Goal: Task Accomplishment & Management: Use online tool/utility

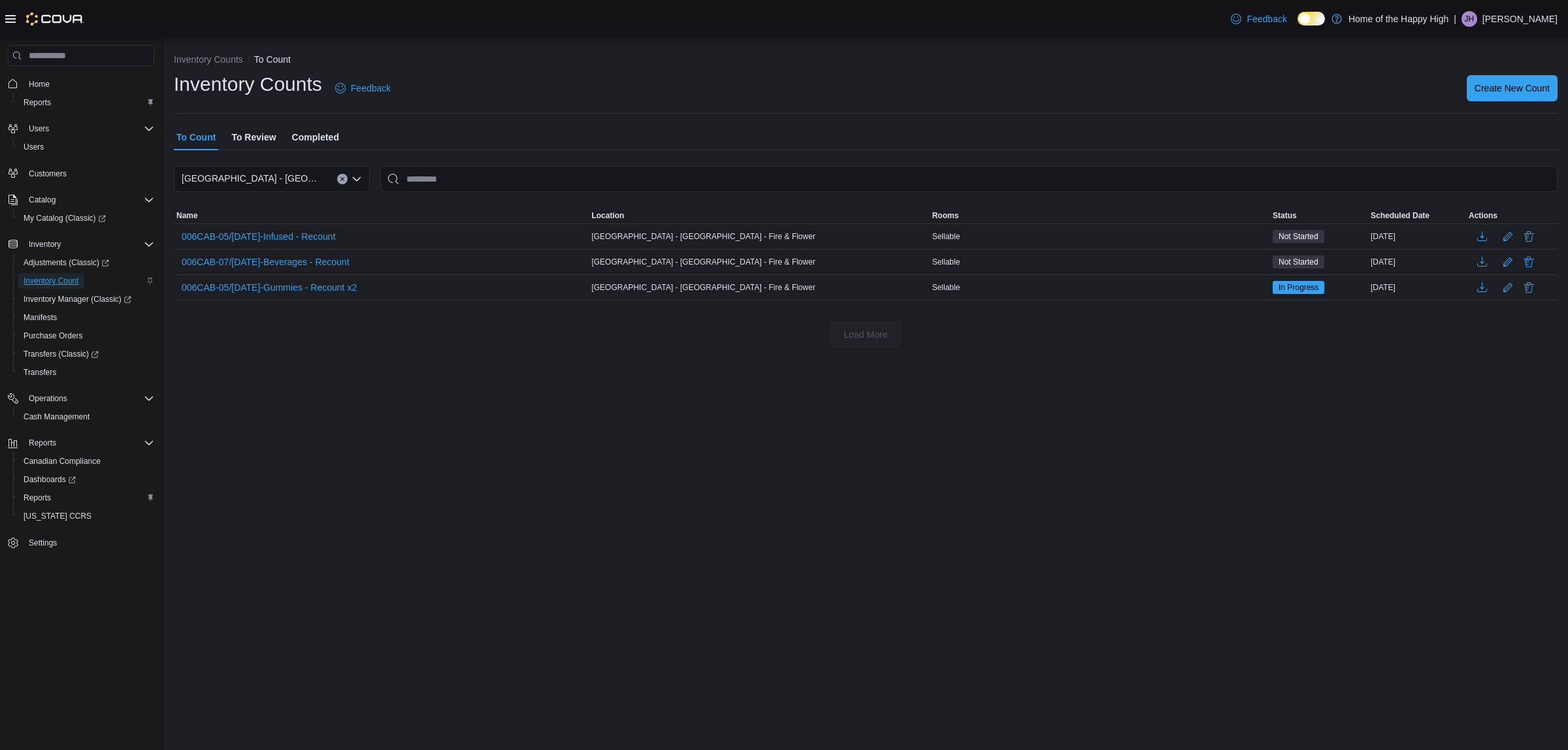
click at [43, 282] on span "Inventory Count" at bounding box center [51, 281] width 56 height 10
click at [289, 270] on span "006CAB-07/[DATE]-Beverages - Recount" at bounding box center [265, 262] width 168 height 20
click at [1532, 681] on button "Dismiss toast" at bounding box center [1539, 684] width 16 height 16
drag, startPoint x: 922, startPoint y: 426, endPoint x: 262, endPoint y: 190, distance: 700.9
click at [807, 389] on div "Inventory Counts To Count Inventory Counts Feedback Create New Count To Count T…" at bounding box center [866, 394] width 1405 height 713
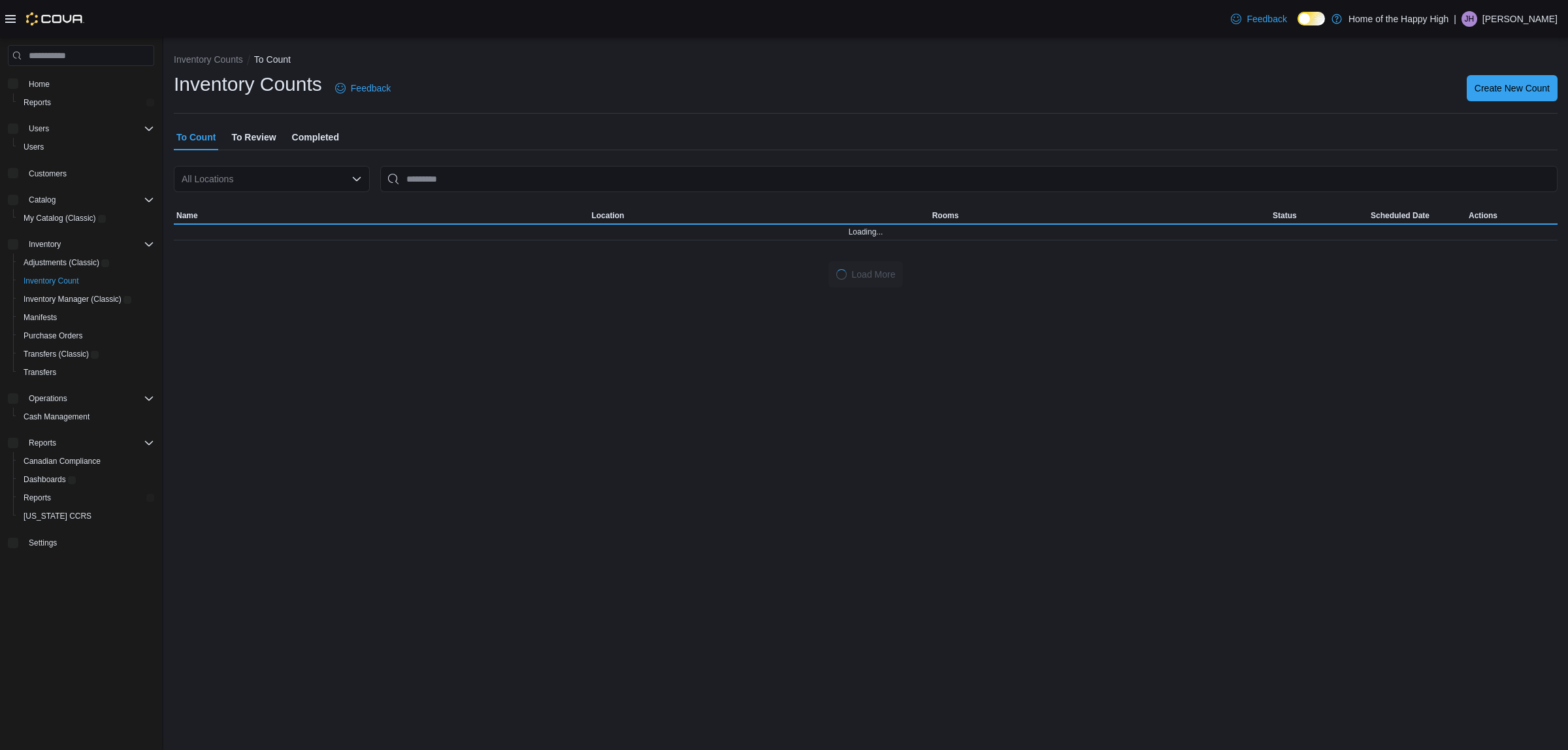
click at [263, 135] on span "To Review" at bounding box center [254, 137] width 44 height 26
click at [264, 173] on div "All Locations" at bounding box center [272, 179] width 196 height 26
type input "*****"
click at [277, 197] on span "[GEOGRAPHIC_DATA] - [GEOGRAPHIC_DATA] - Fire & Flower" at bounding box center [375, 201] width 262 height 13
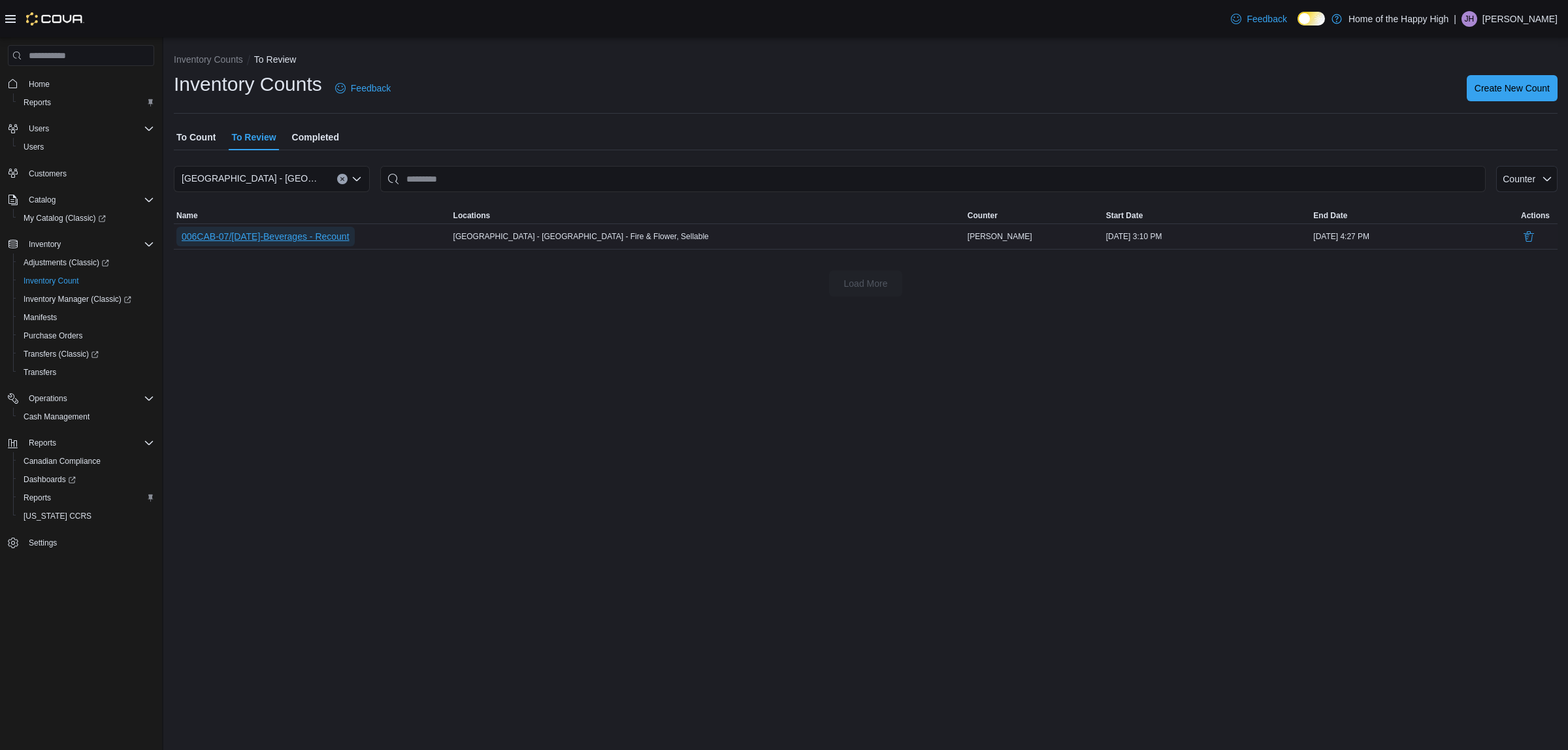
click at [294, 233] on span "006CAB-07/[DATE]-Beverages - Recount" at bounding box center [265, 237] width 168 height 13
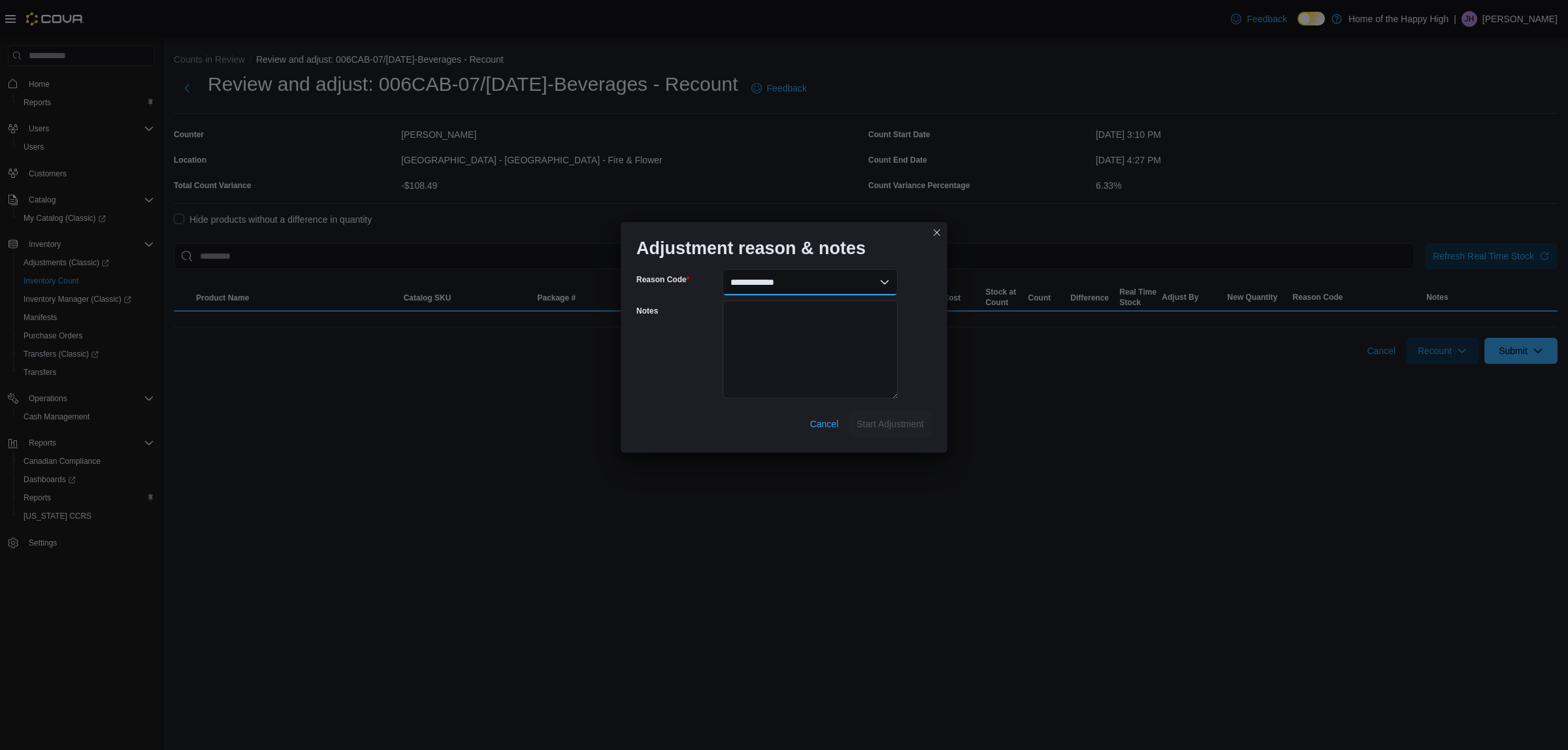
click at [758, 286] on select "**********" at bounding box center [810, 282] width 175 height 26
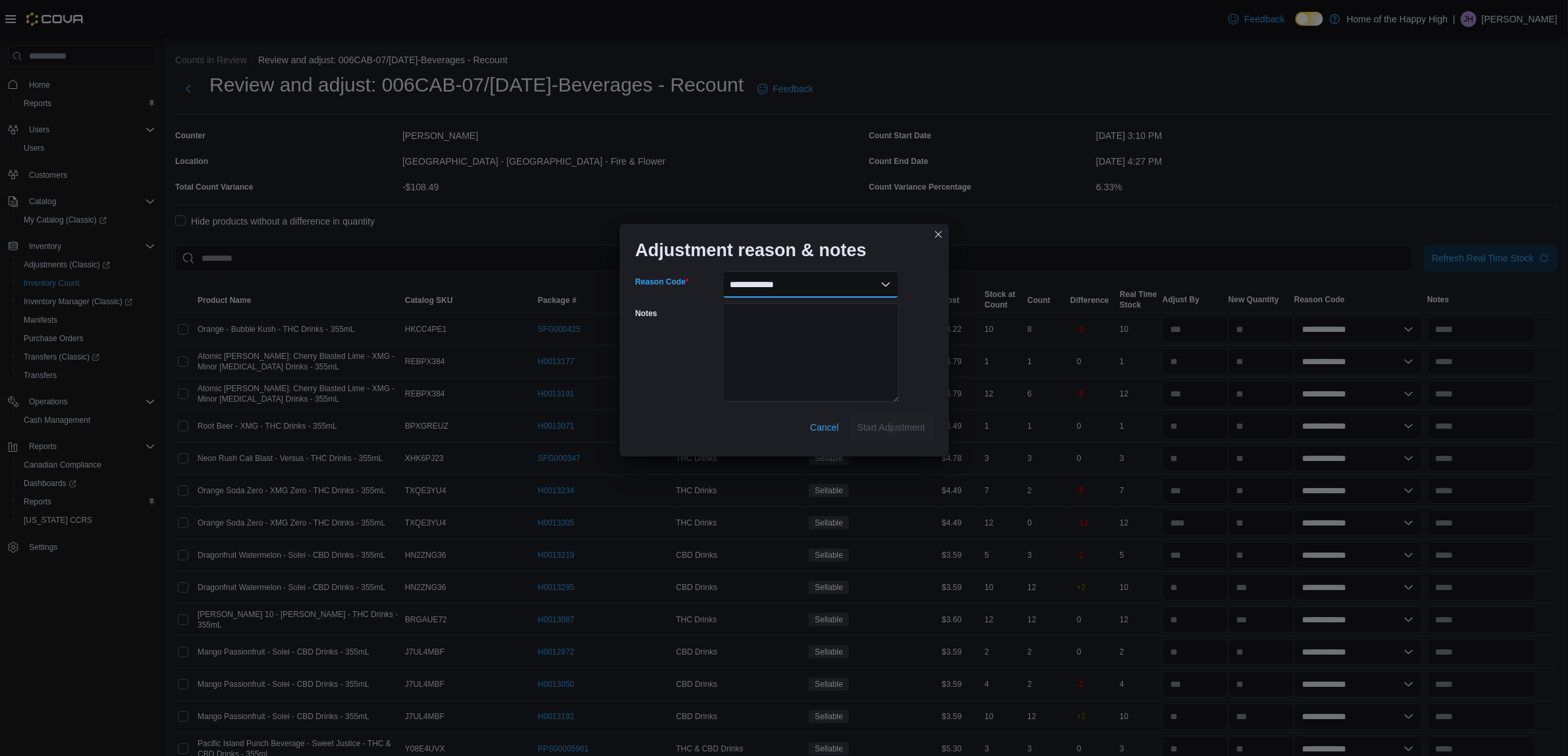
select select "**********"
click at [722, 272] on select "**********" at bounding box center [811, 285] width 177 height 26
click at [785, 368] on textarea "Notes" at bounding box center [811, 353] width 177 height 99
type textarea "*"
type textarea "**********"
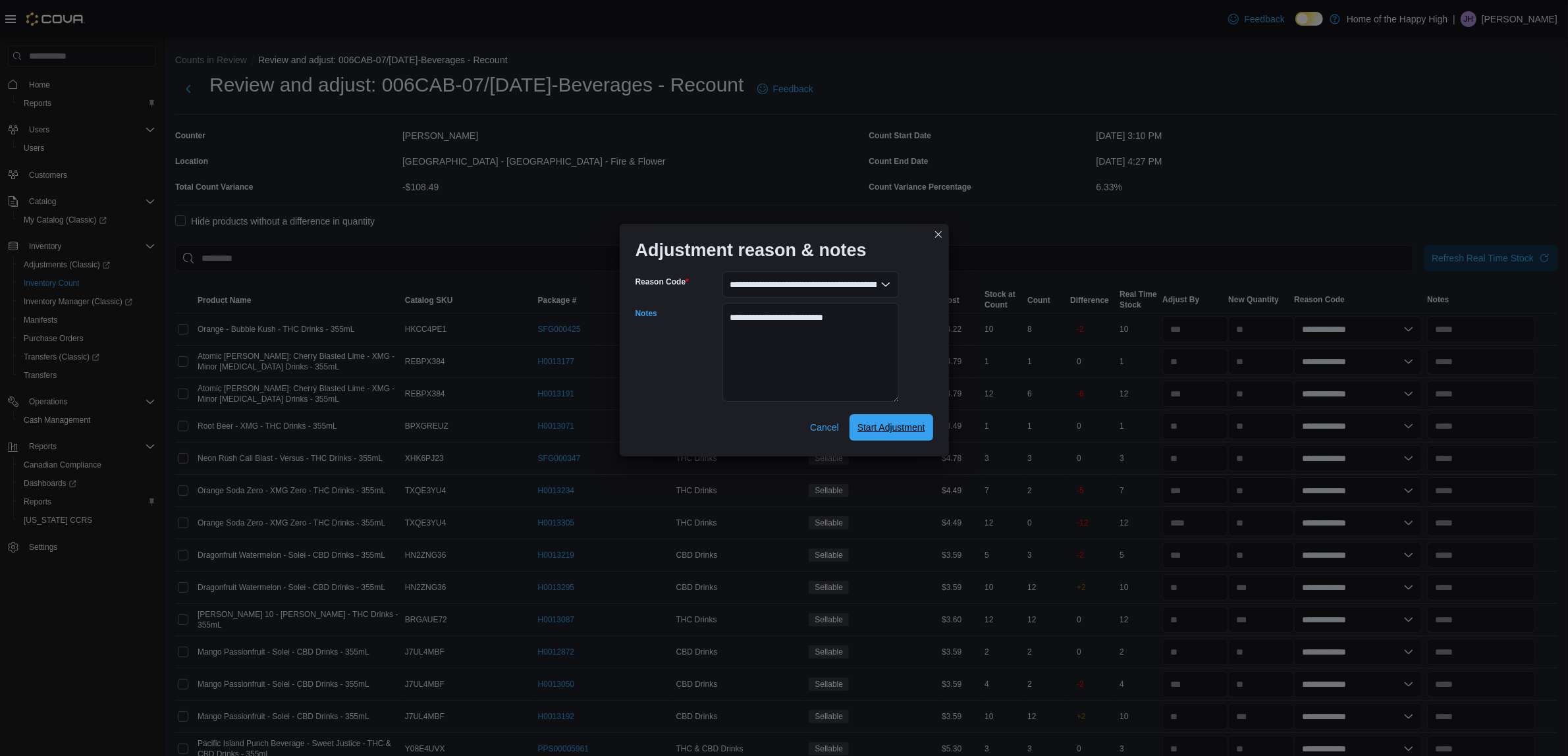
click at [877, 426] on span "Start Adjustment" at bounding box center [891, 427] width 68 height 13
select select "**********"
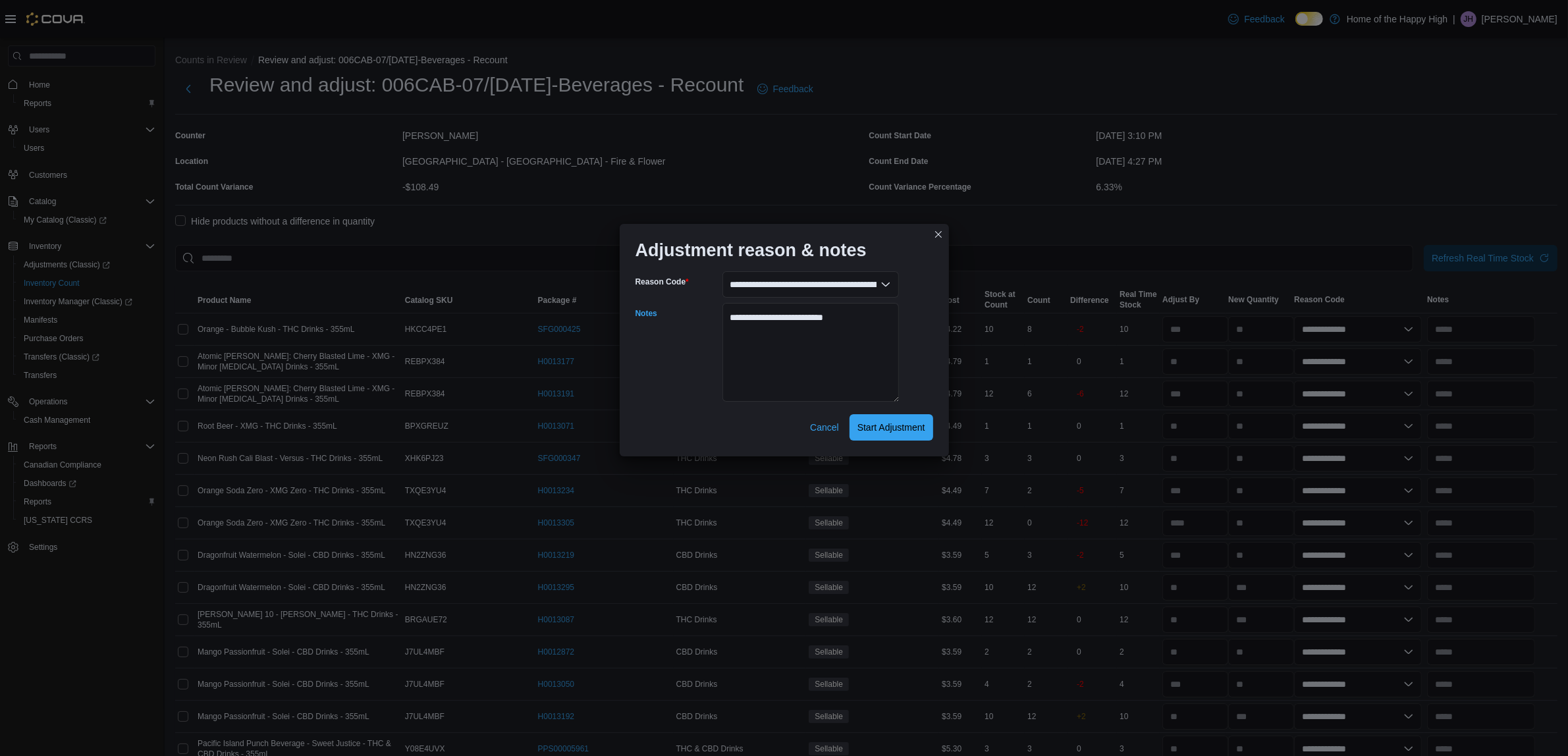
select select "**********"
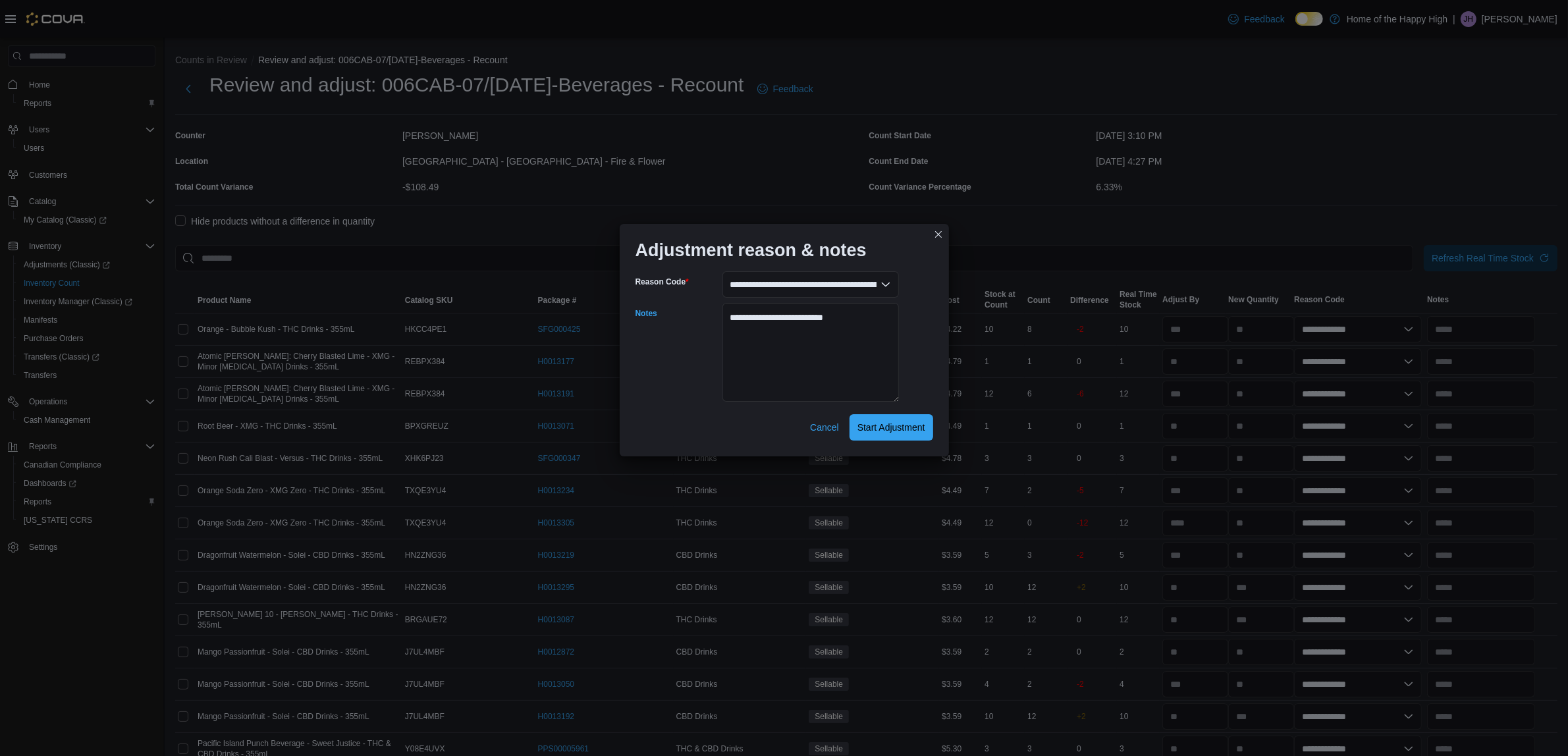
select select "**********"
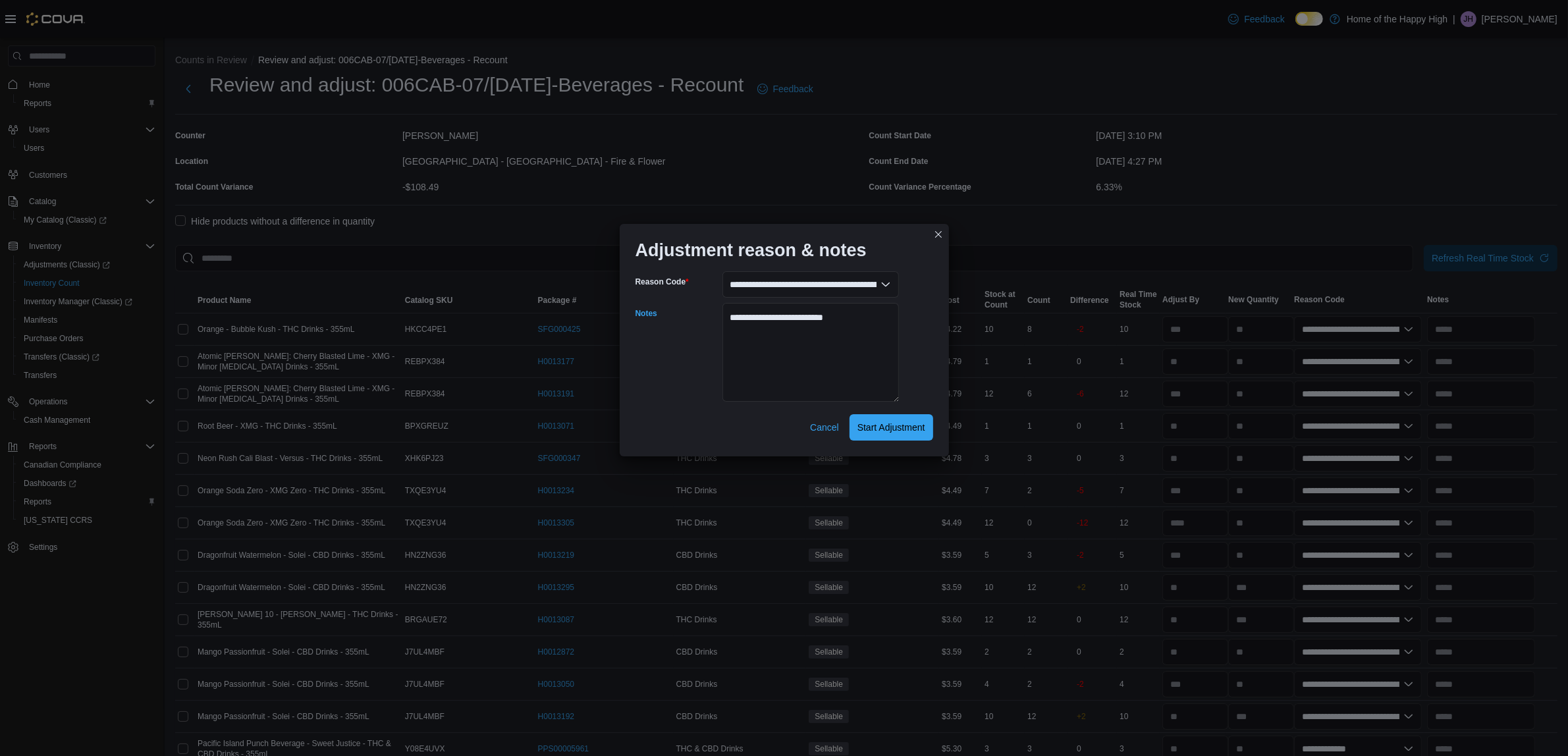
select select "**********"
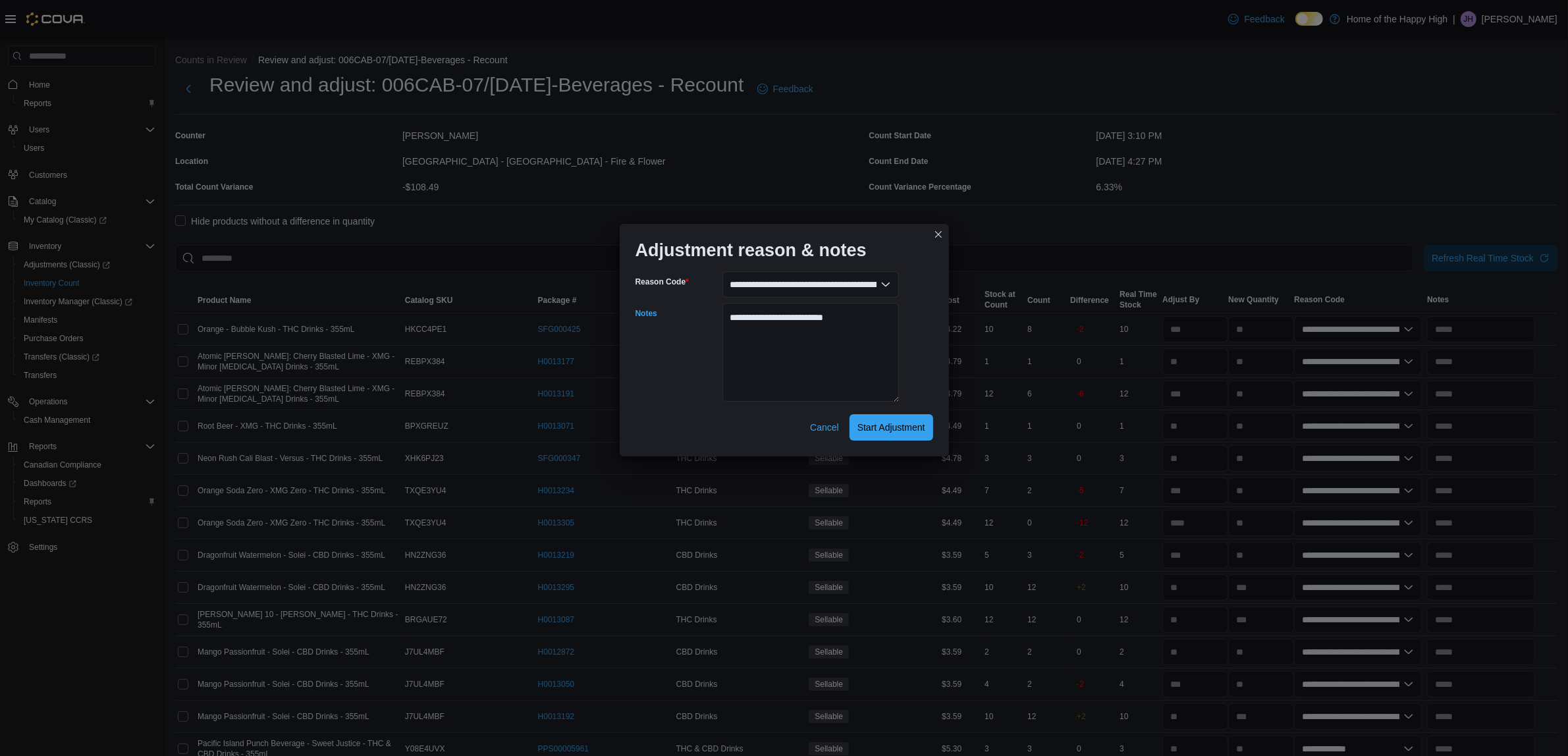
select select "**********"
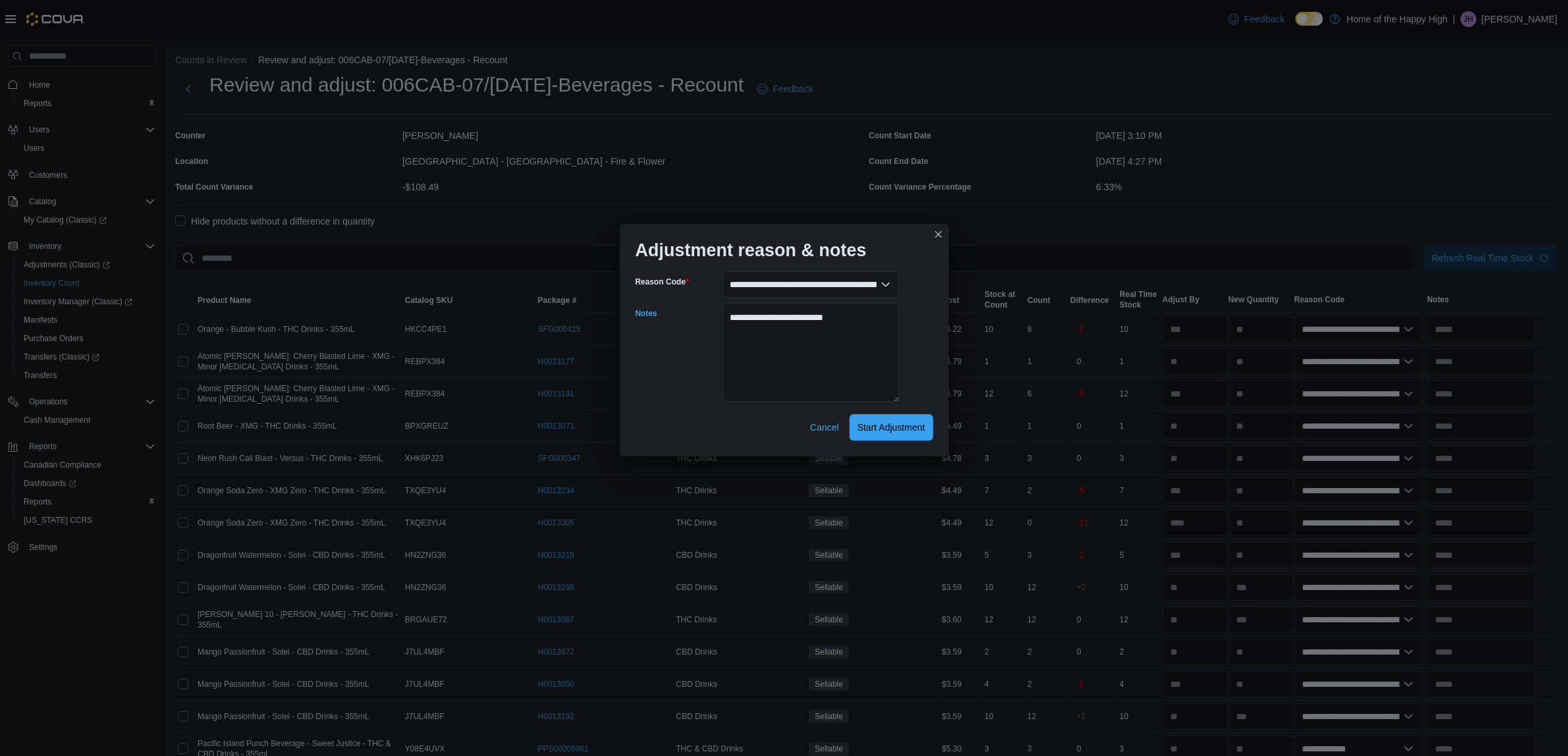
select select "**********"
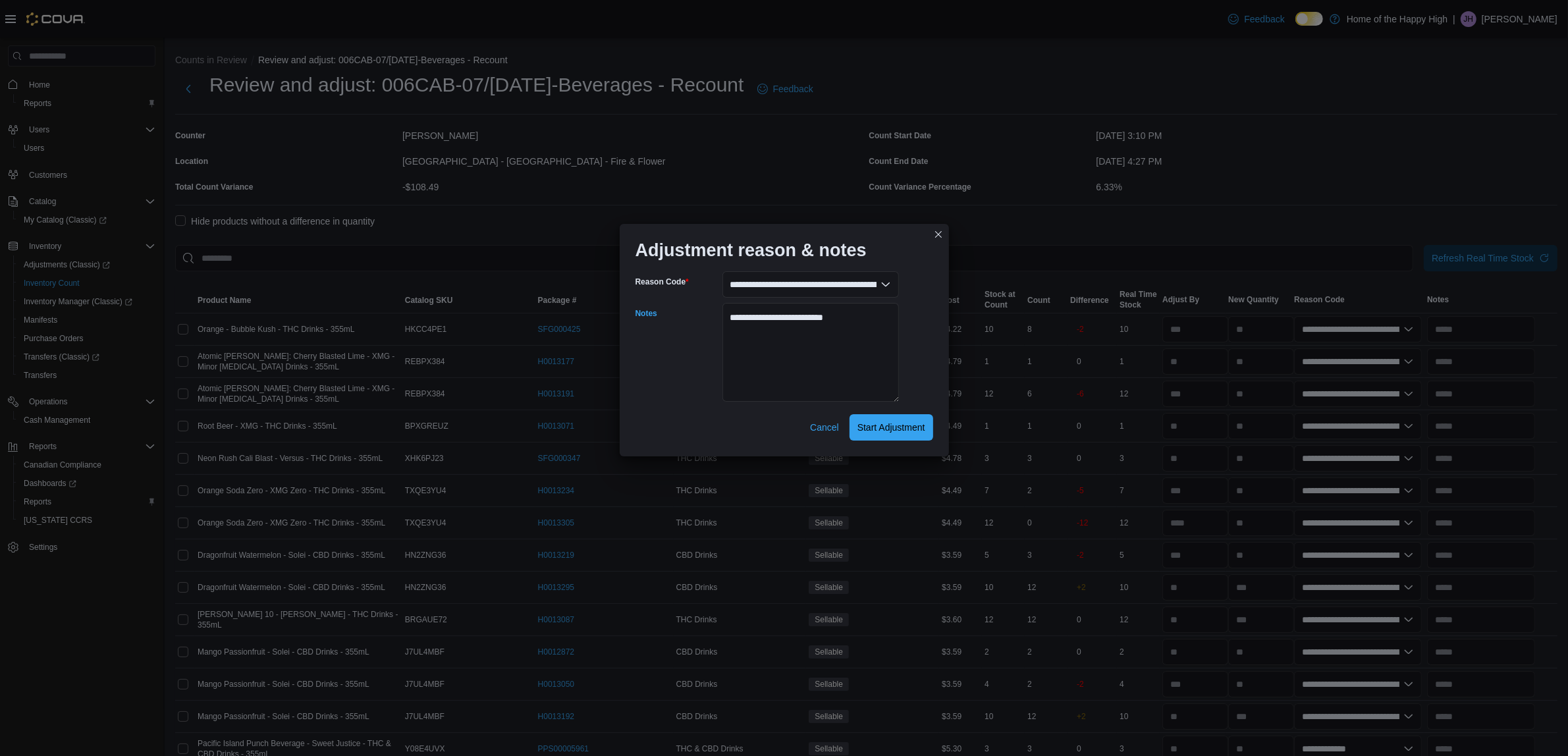
select select "**********"
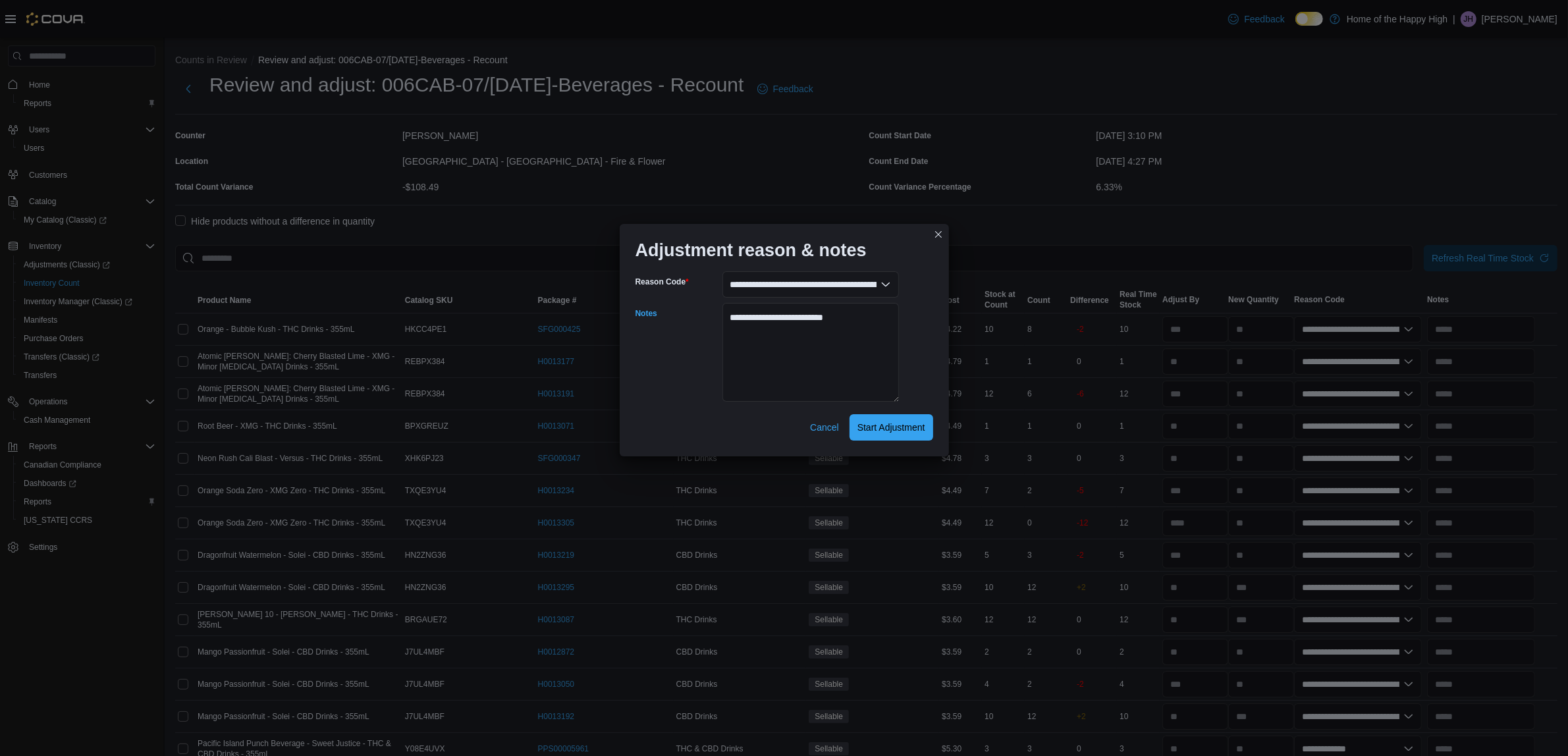
select select "**********"
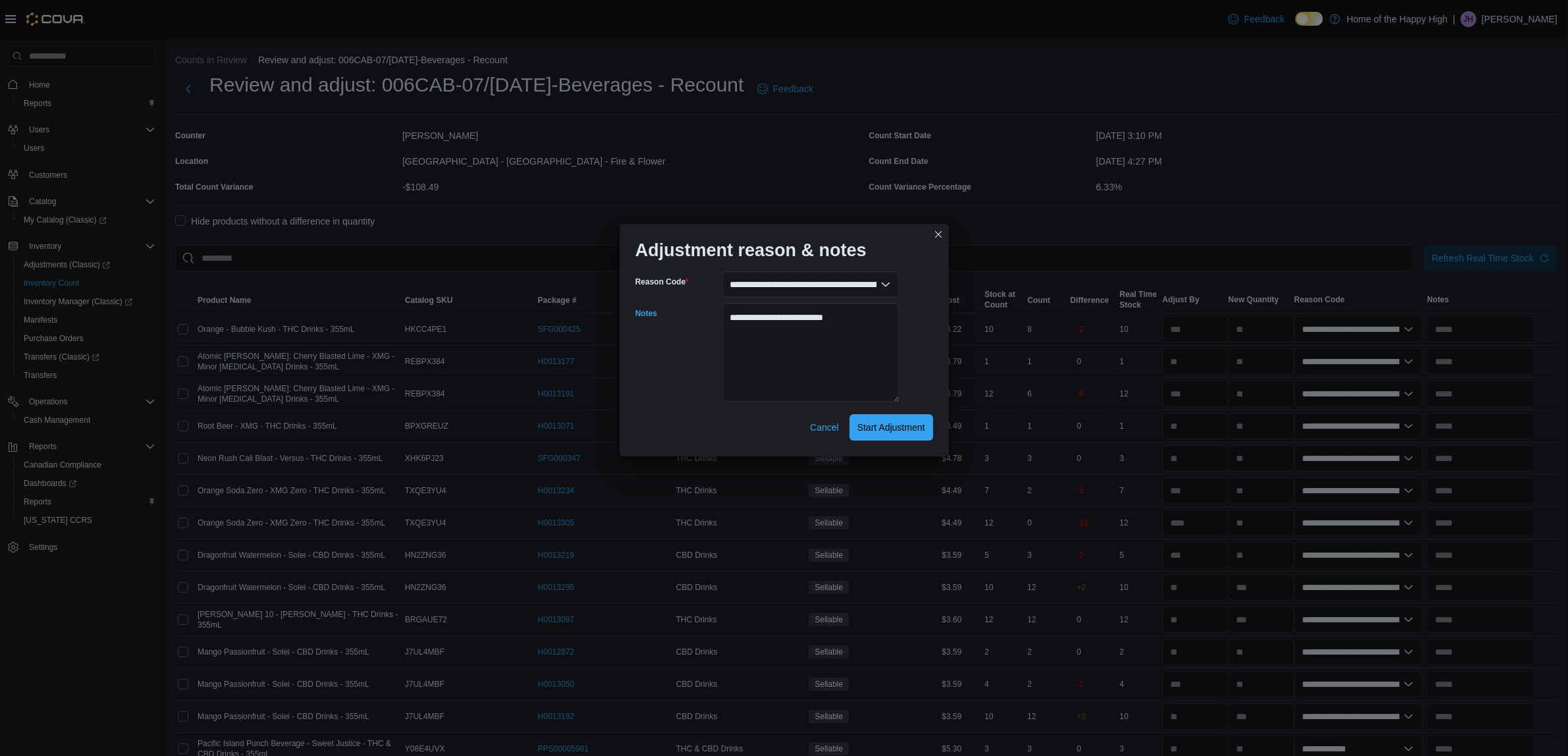
select select "**********"
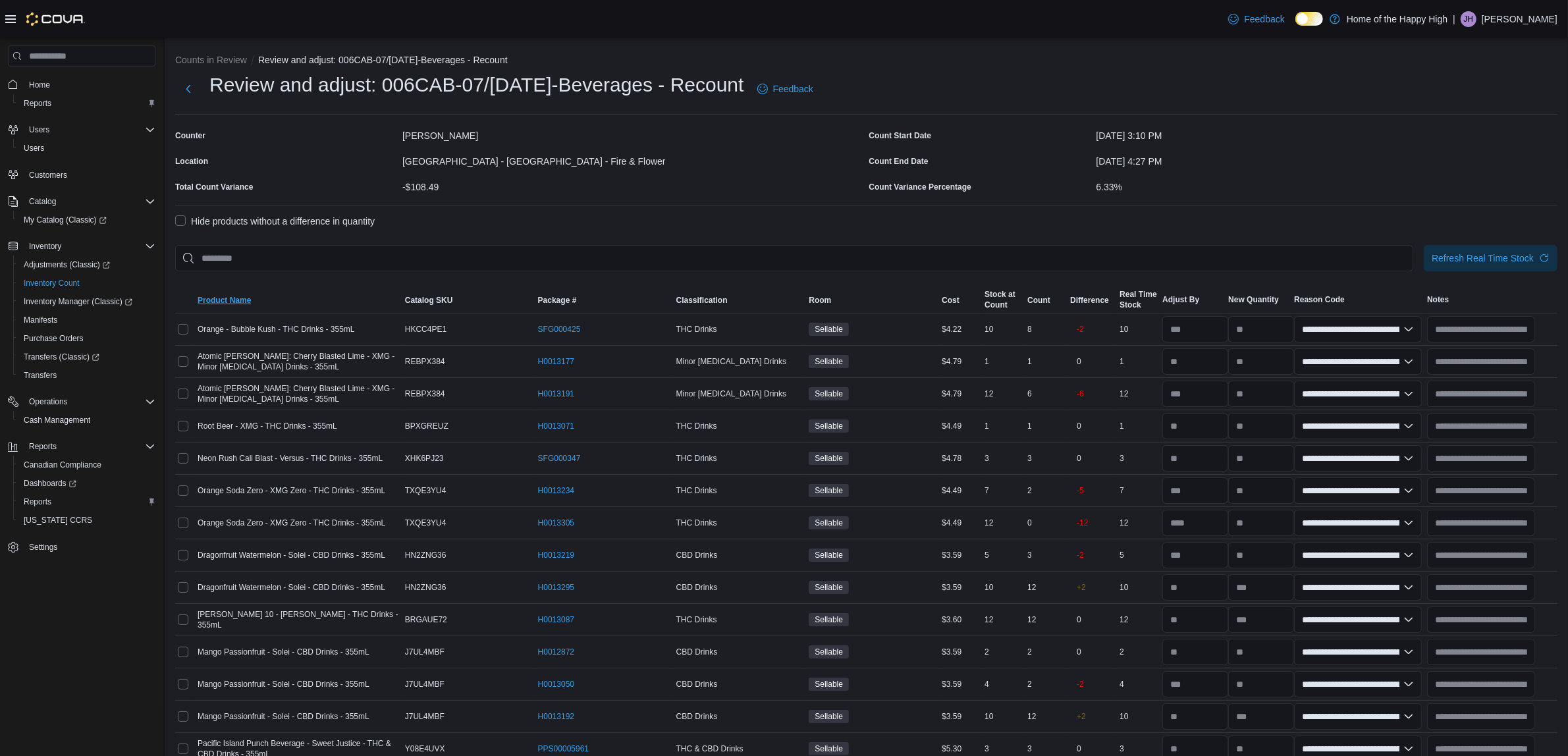
click at [219, 297] on span "Product Name" at bounding box center [224, 301] width 53 height 11
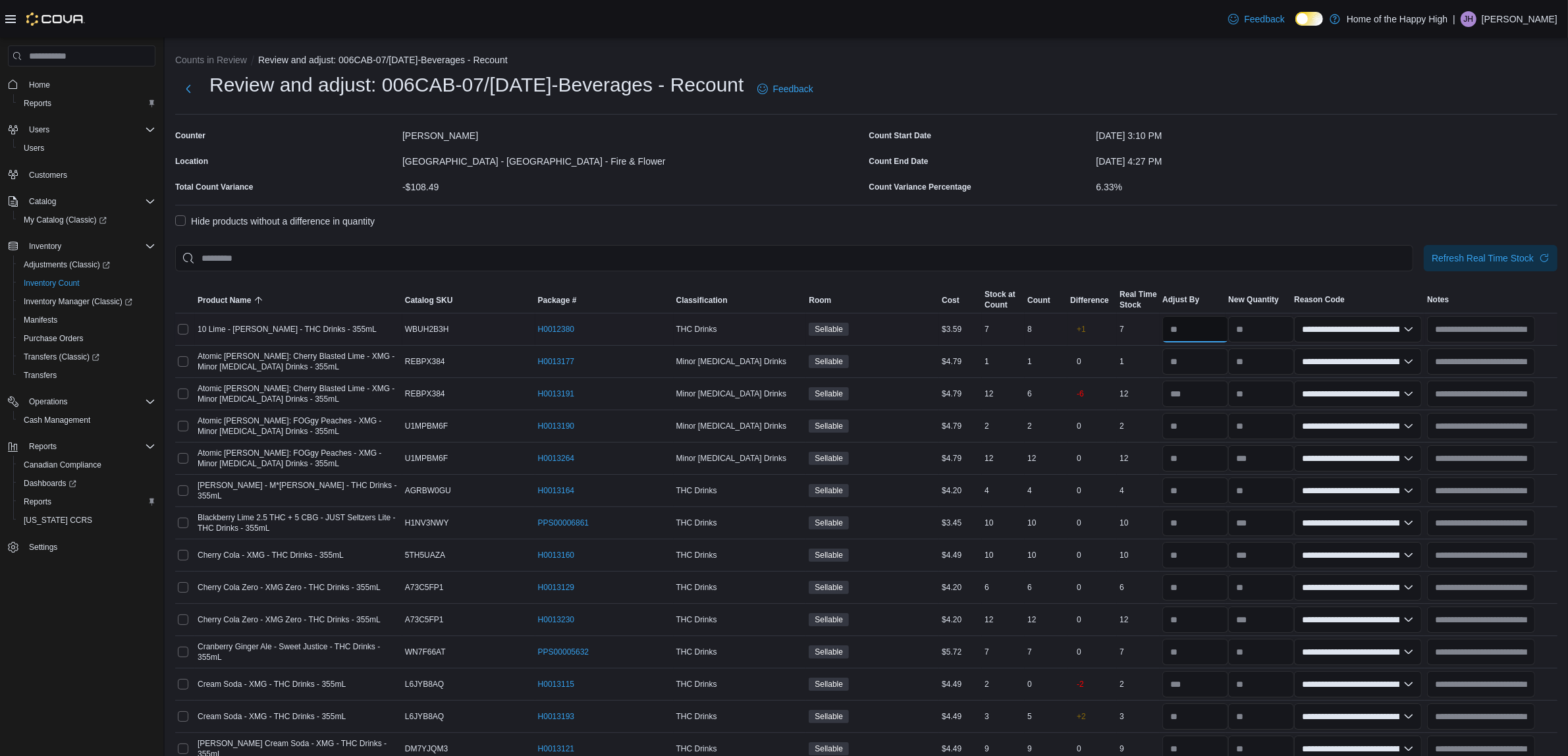
click at [1219, 334] on input "number" at bounding box center [1195, 330] width 66 height 26
click at [1188, 398] on input "number" at bounding box center [1195, 393] width 66 height 26
type input "*"
click at [1207, 360] on input "number" at bounding box center [1195, 361] width 66 height 26
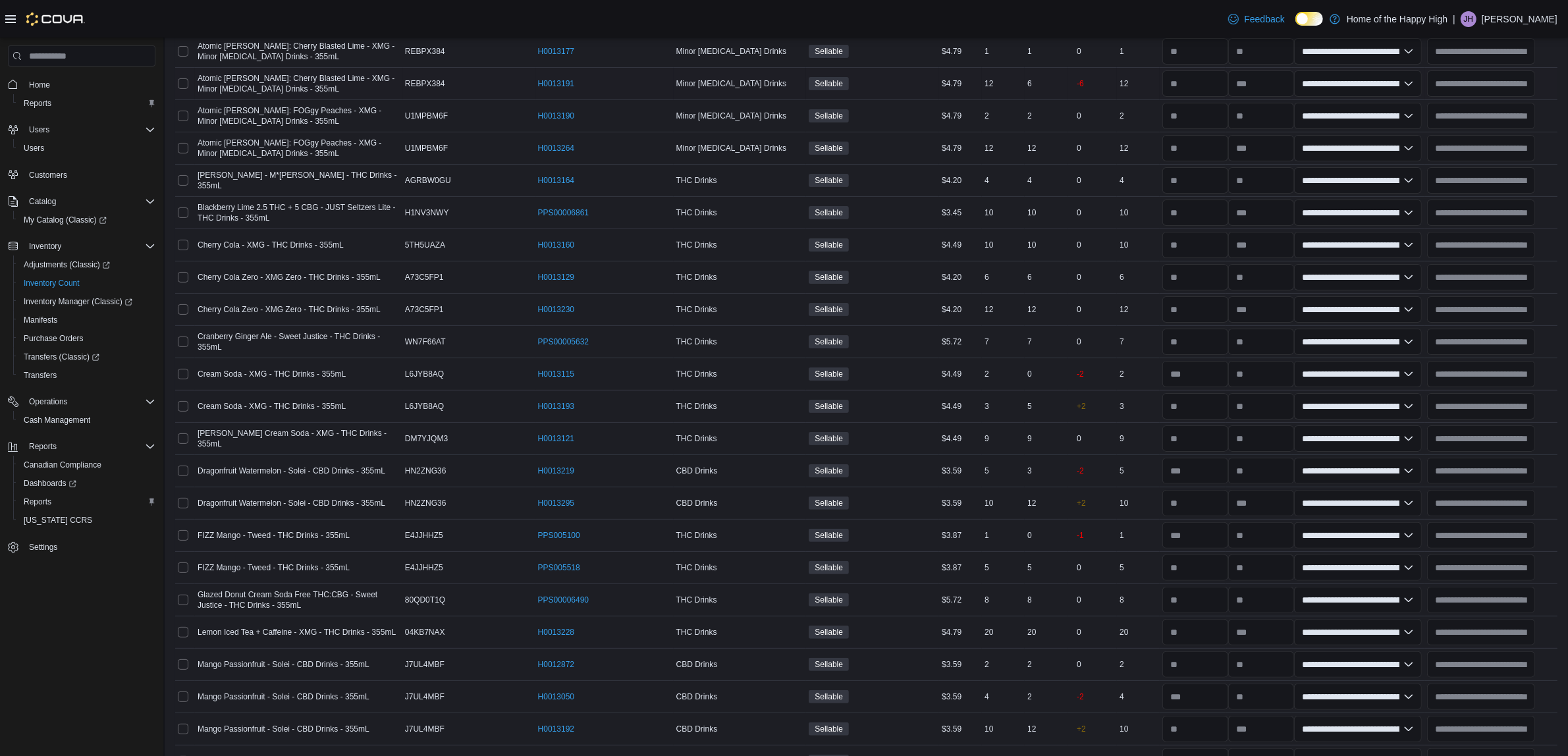
scroll to position [330, 0]
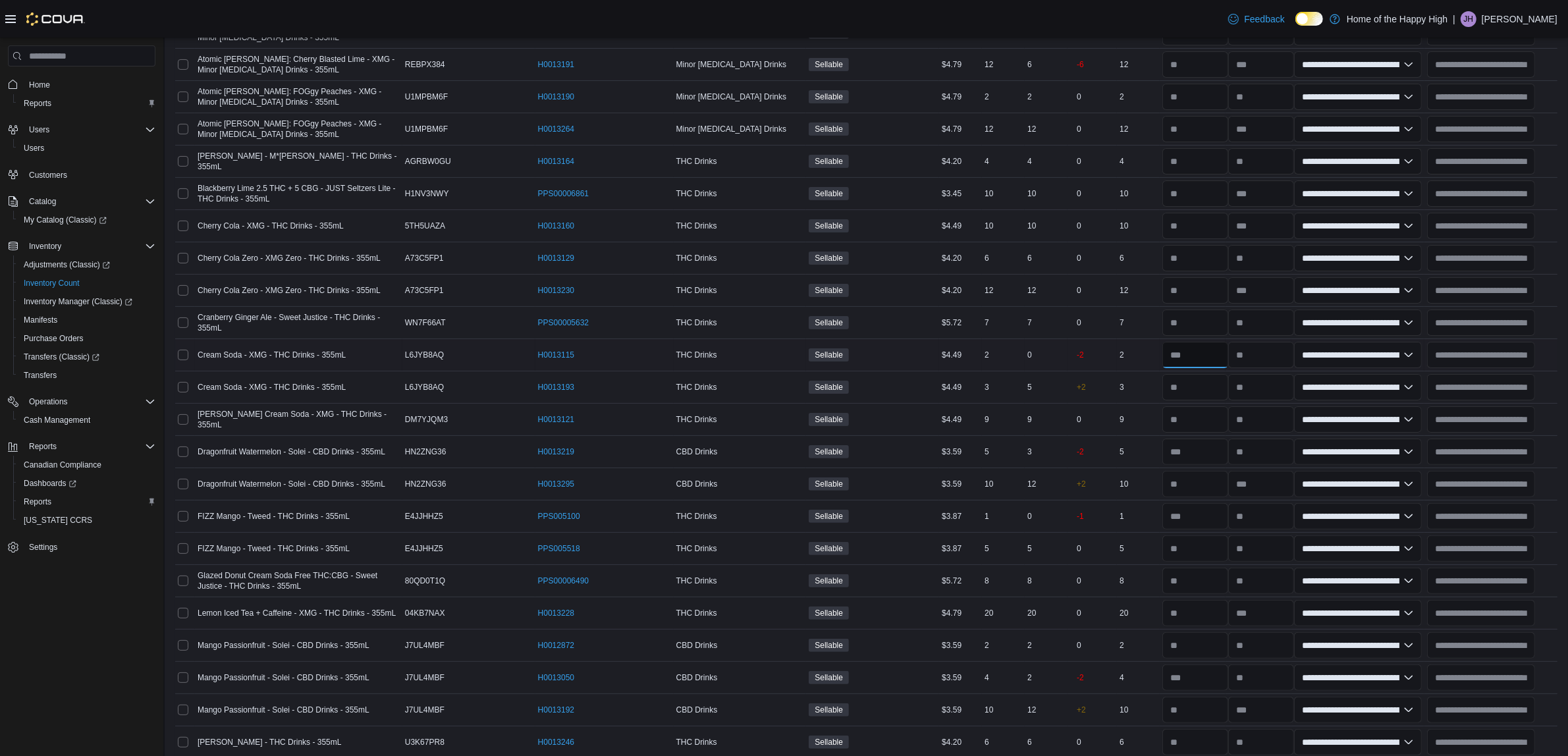
click at [1202, 355] on input "number" at bounding box center [1195, 355] width 66 height 26
type input "*"
click at [1192, 382] on input "number" at bounding box center [1195, 387] width 66 height 26
type input "*"
click at [1192, 444] on input "number" at bounding box center [1195, 451] width 66 height 26
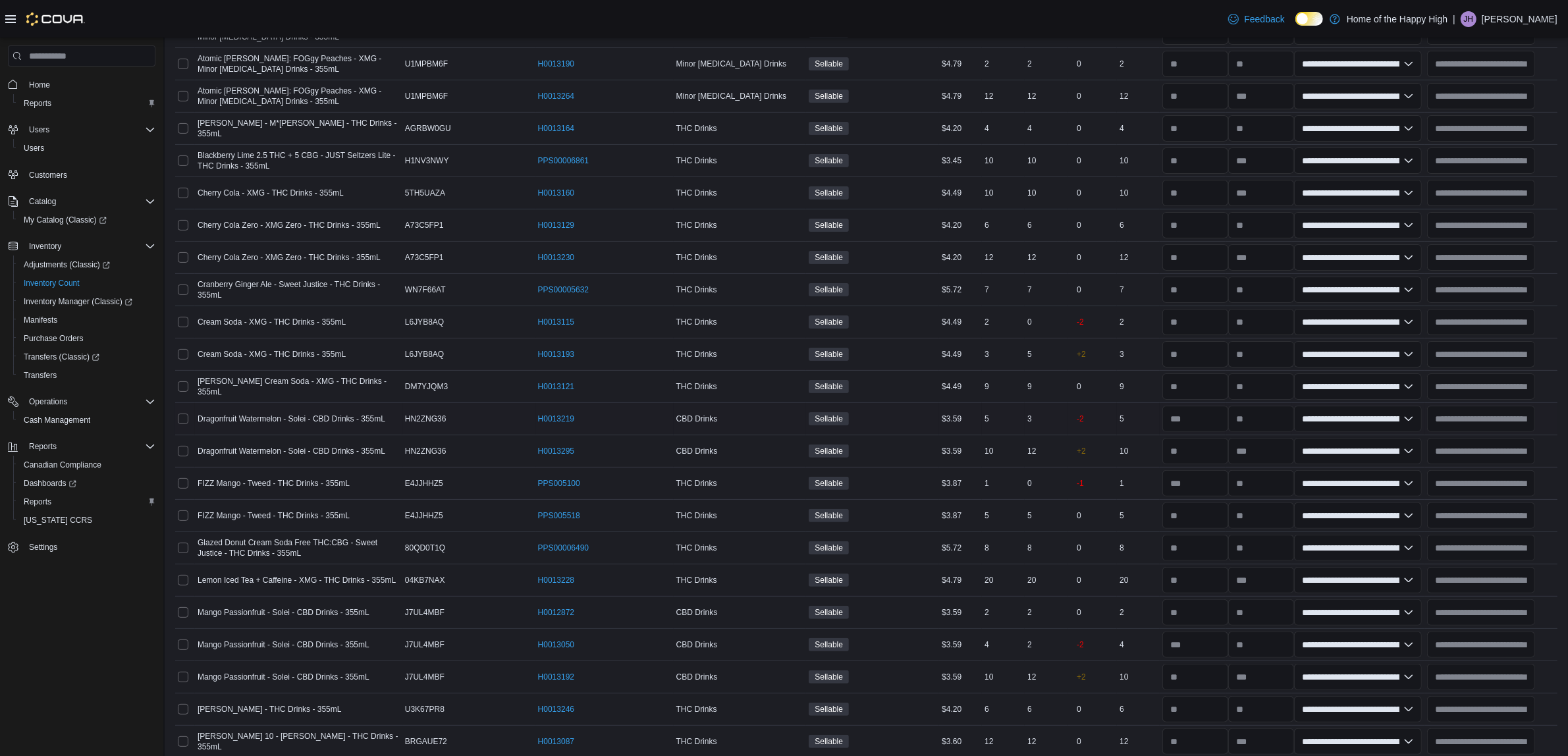
scroll to position [411, 0]
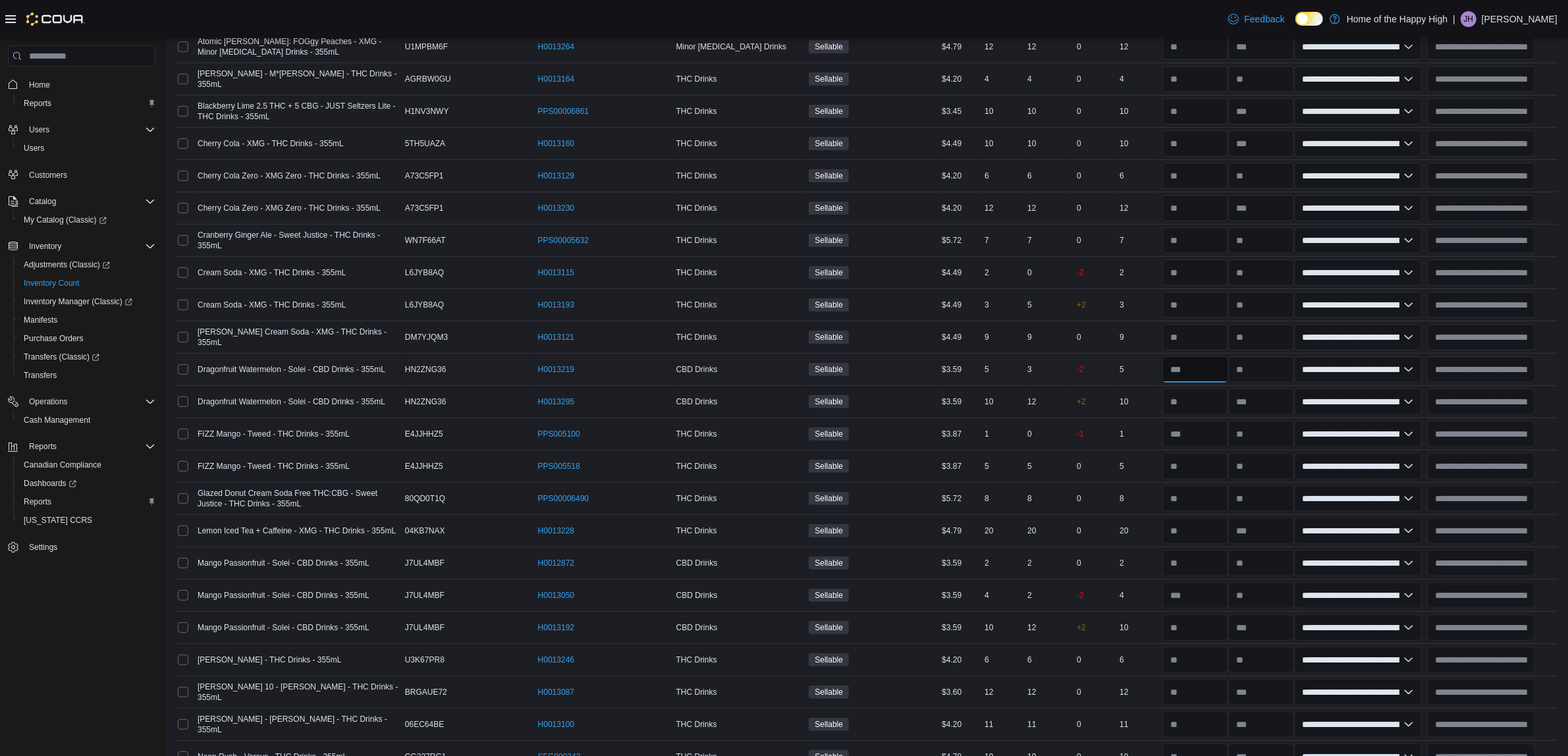
click at [1204, 360] on input "number" at bounding box center [1195, 369] width 66 height 26
type input "*"
click at [1209, 401] on input "number" at bounding box center [1195, 401] width 66 height 26
type input "*"
click at [1203, 455] on input "number" at bounding box center [1195, 466] width 66 height 26
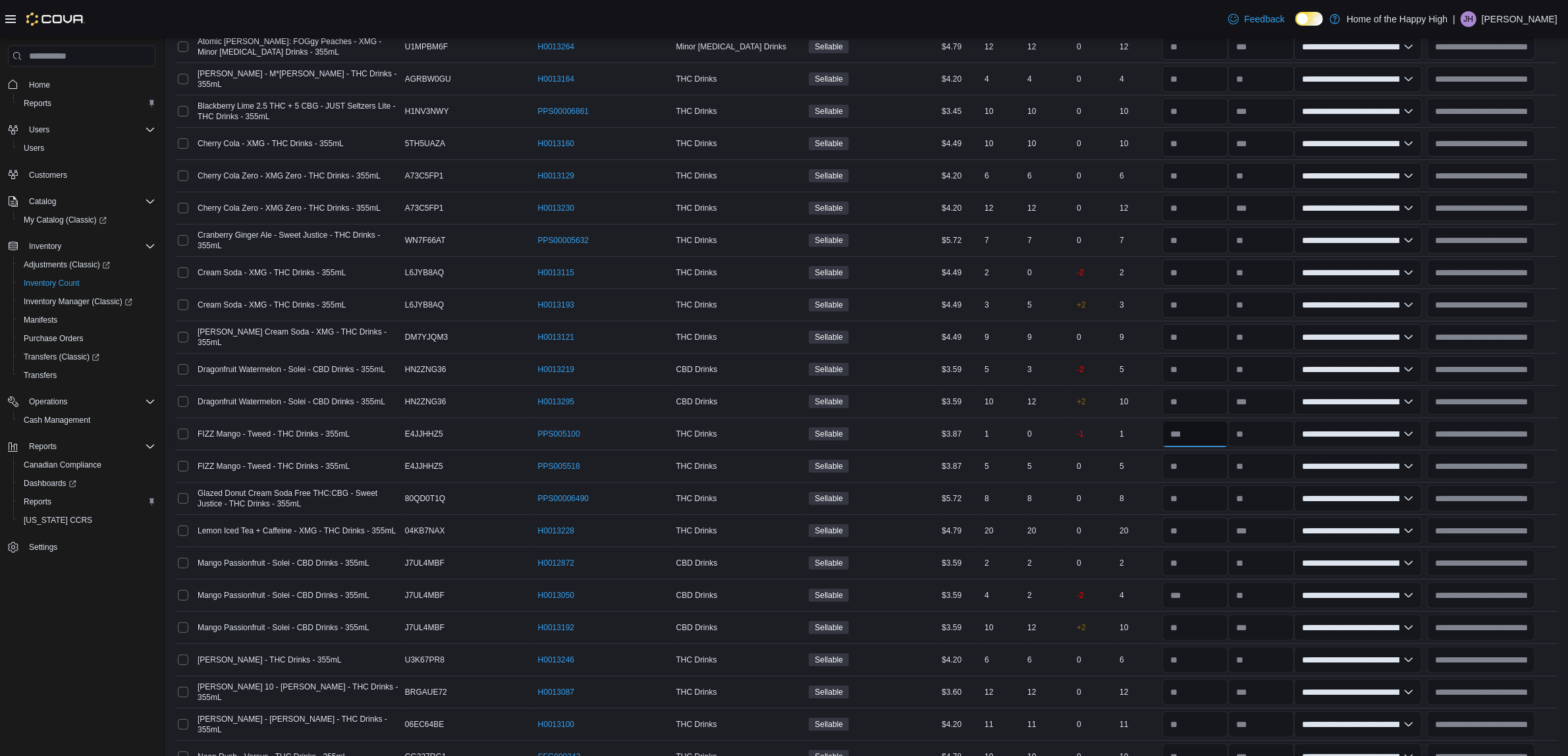
click at [1207, 442] on input "number" at bounding box center [1195, 434] width 66 height 26
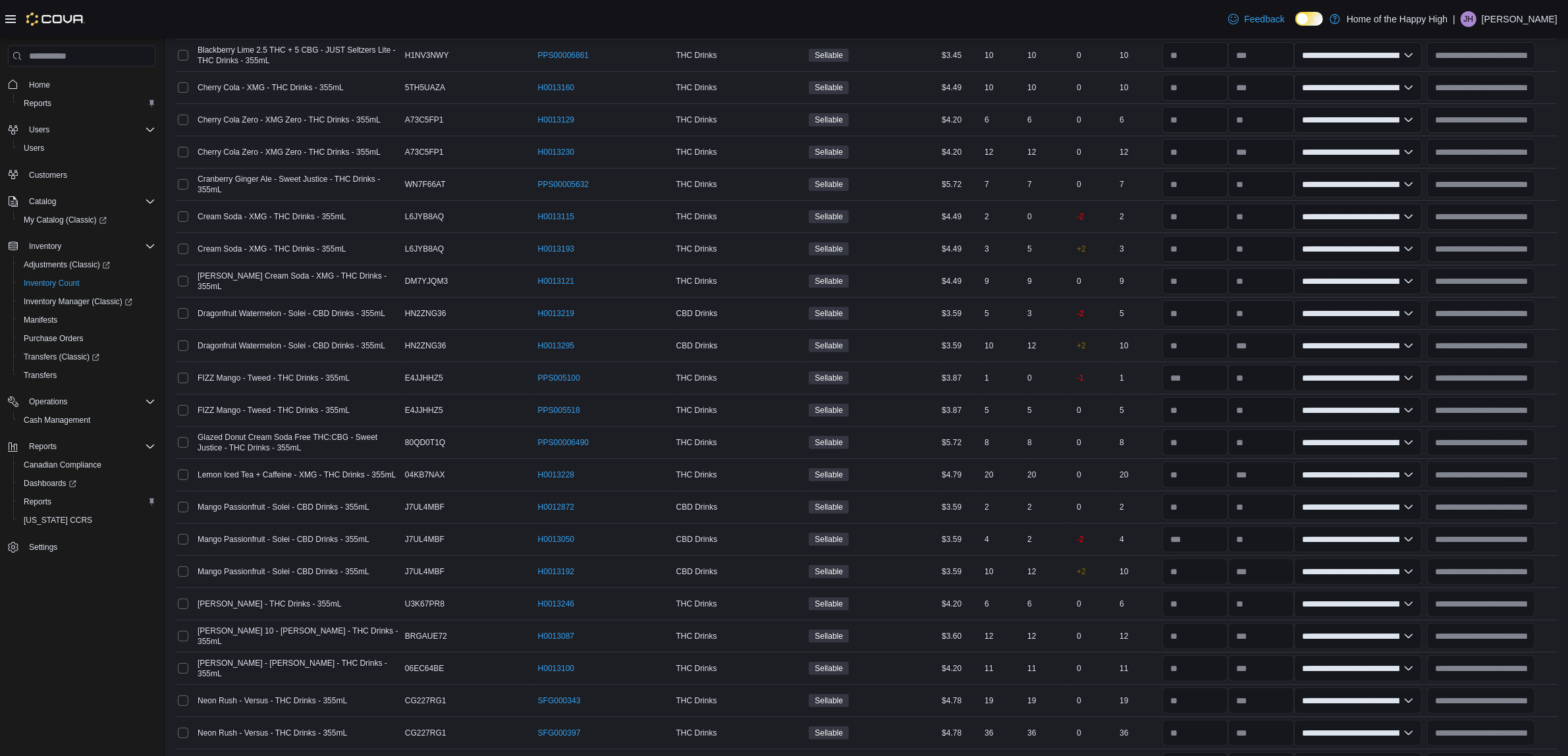
scroll to position [494, 0]
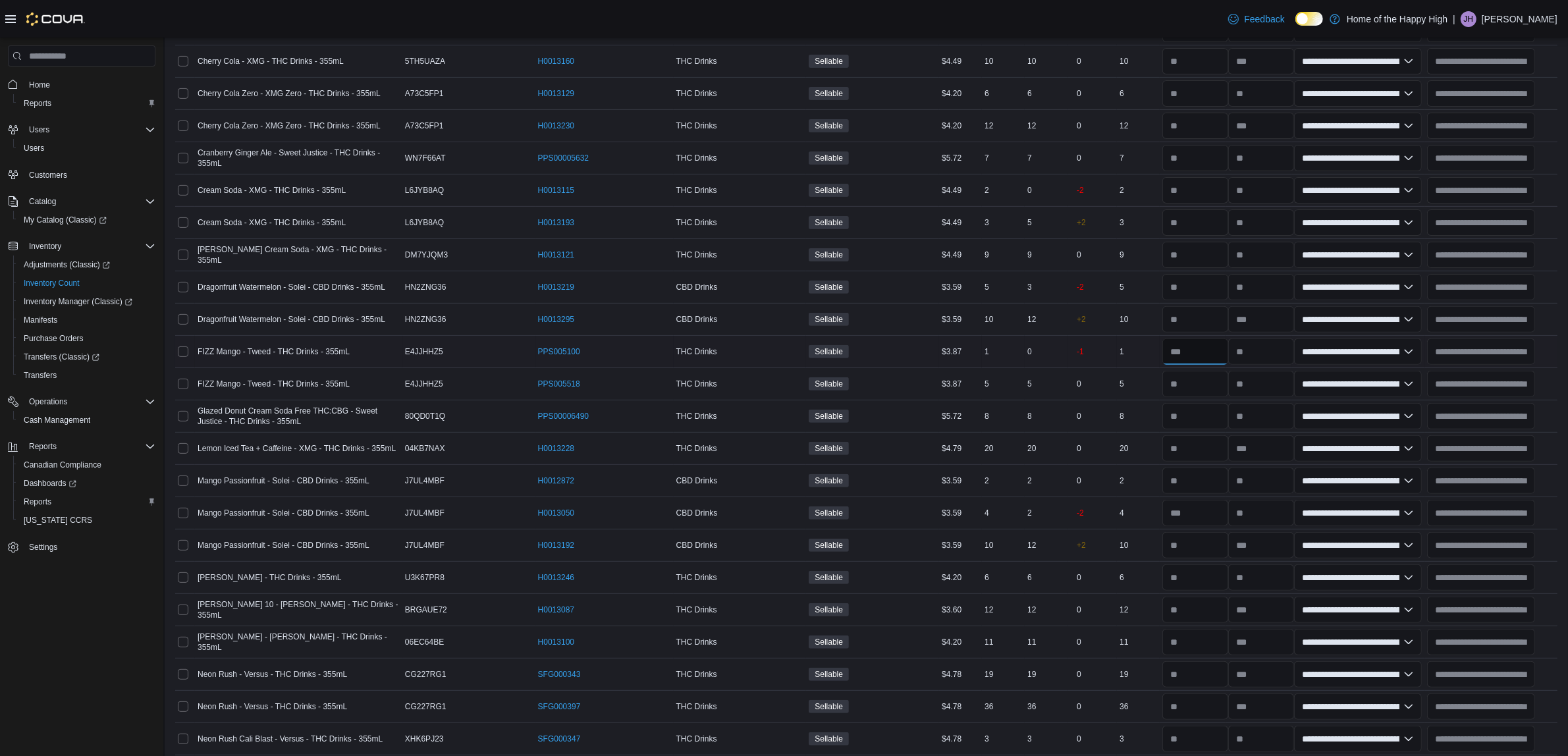
click at [1202, 364] on input "number" at bounding box center [1195, 351] width 66 height 26
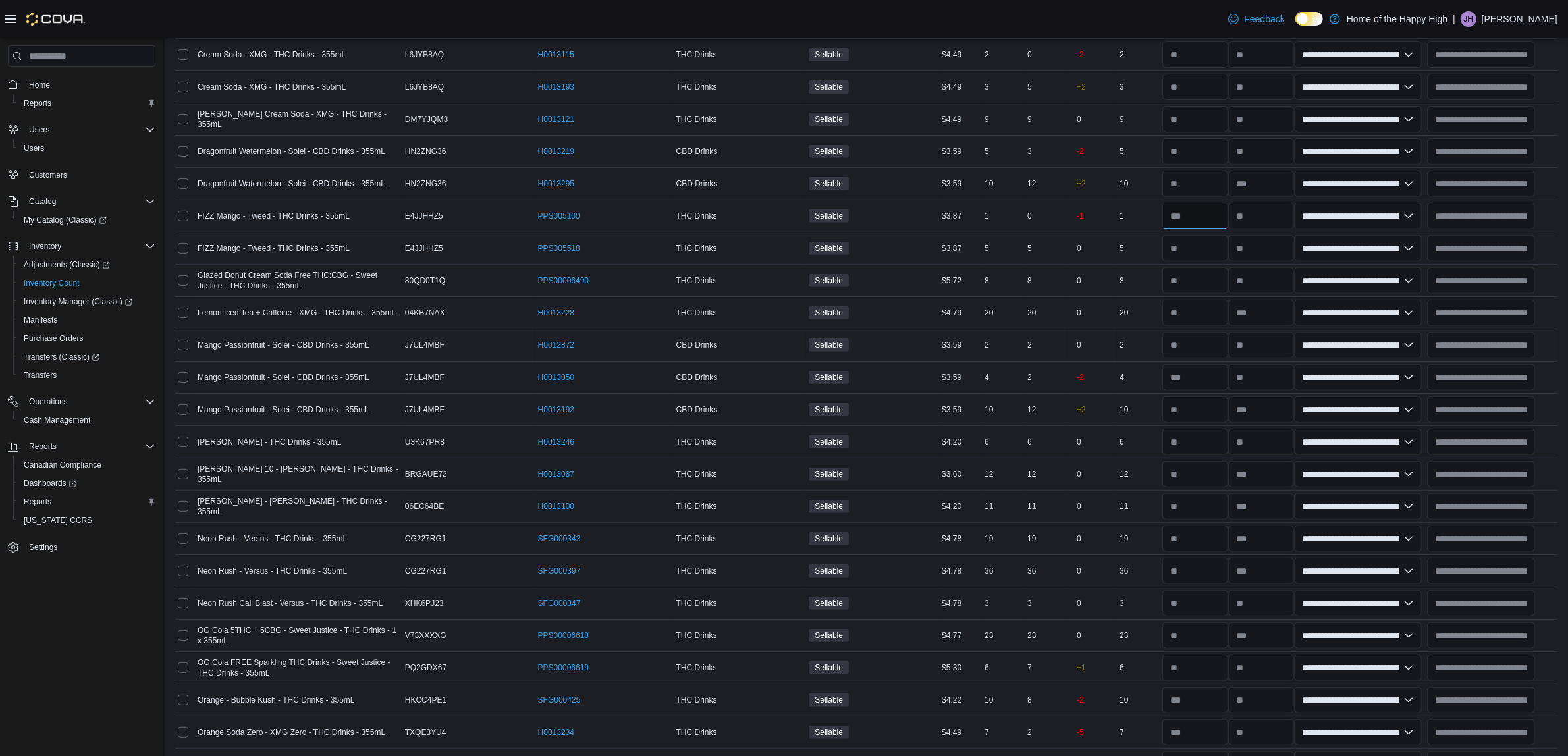
scroll to position [658, 0]
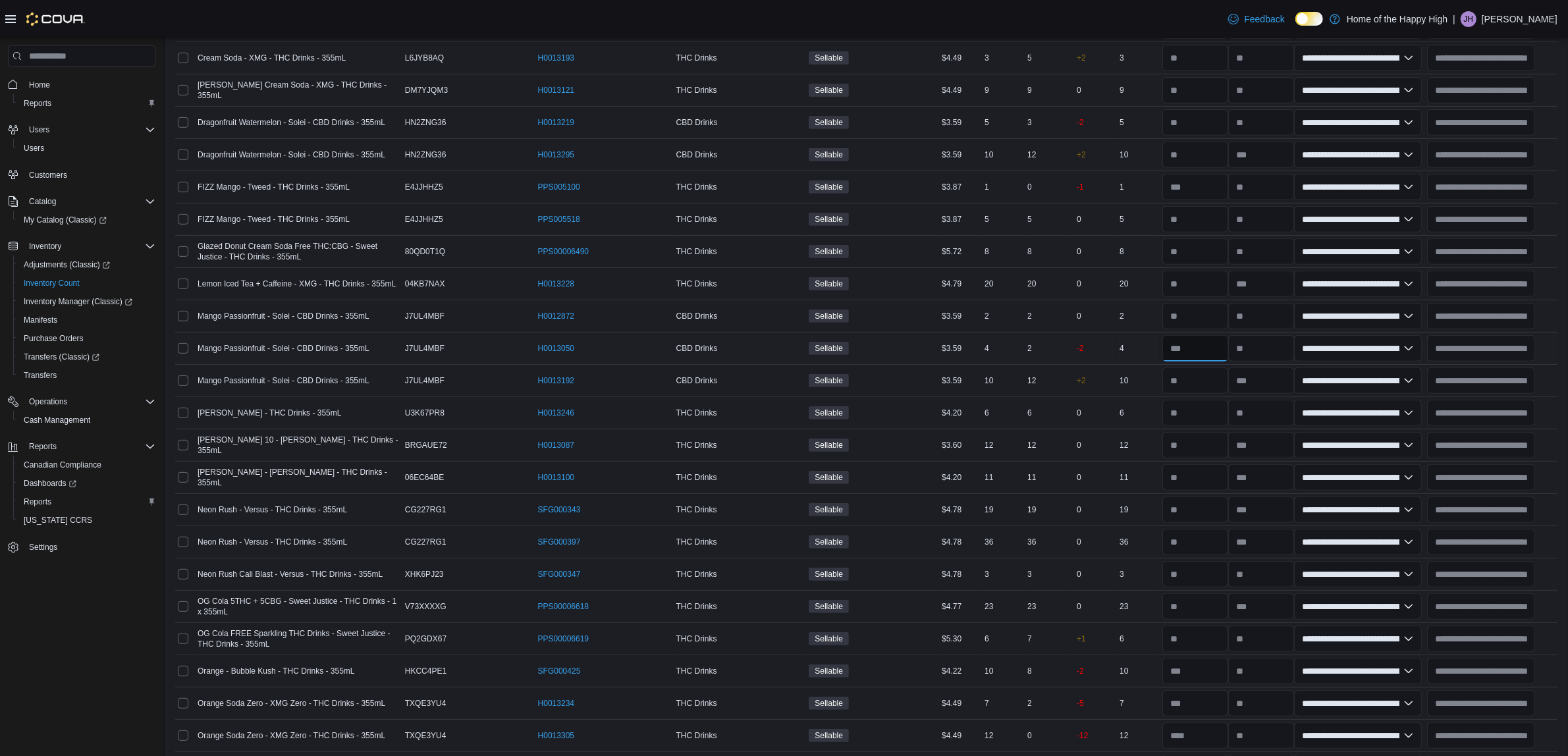
click at [1193, 359] on input "number" at bounding box center [1195, 348] width 66 height 26
type input "*"
click at [1195, 382] on input "number" at bounding box center [1195, 380] width 66 height 26
type input "*"
click at [1200, 410] on input "number" at bounding box center [1195, 413] width 66 height 26
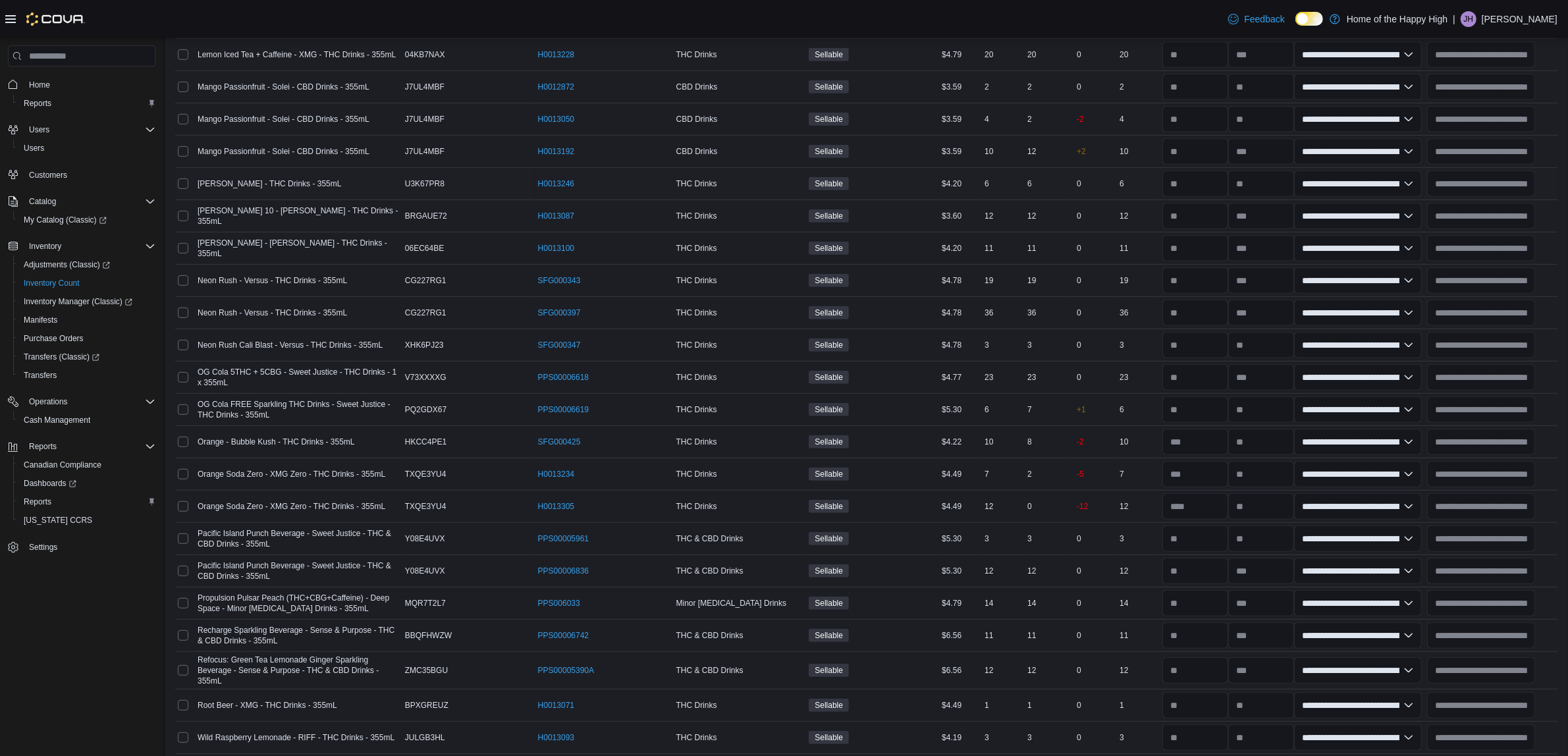
scroll to position [906, 0]
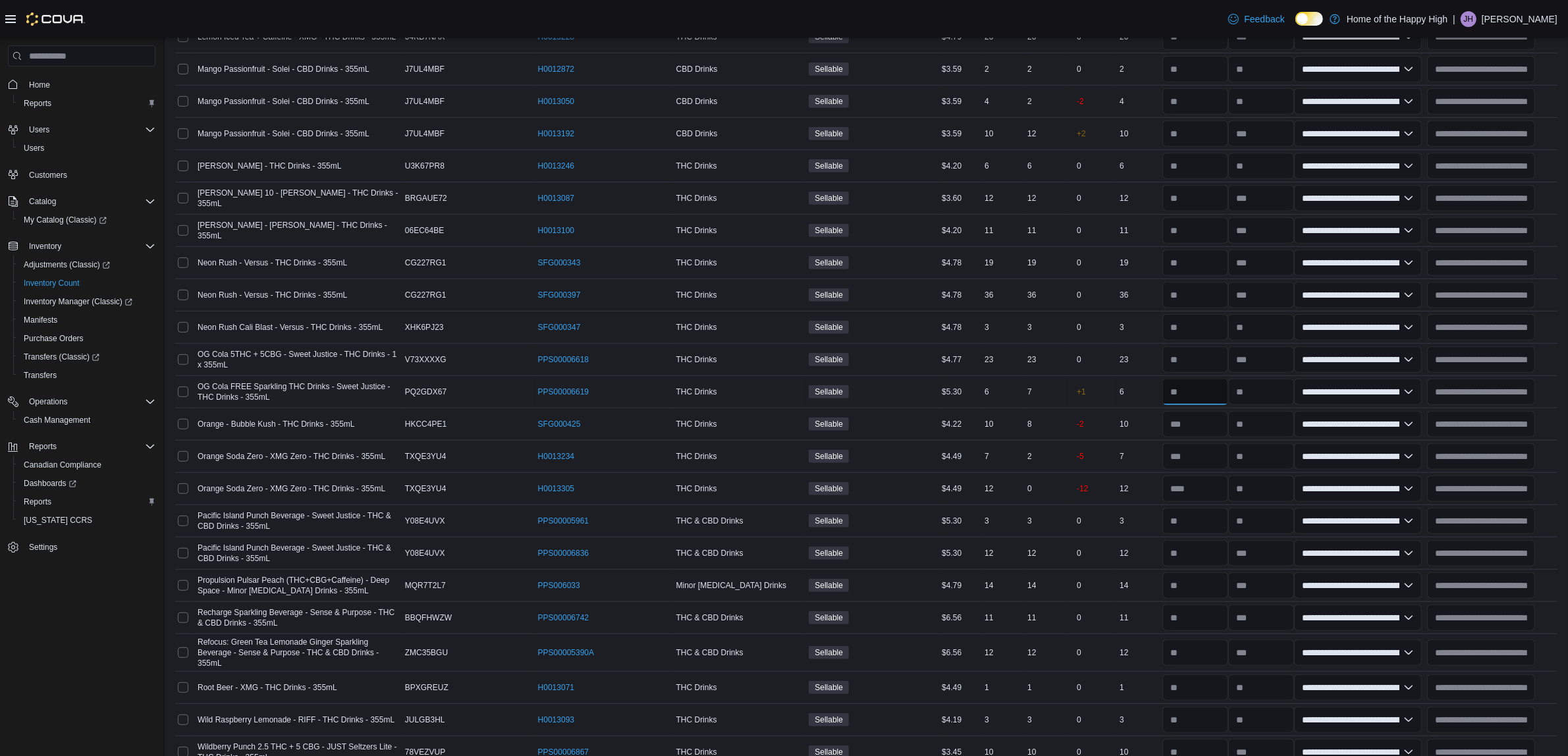
click at [1198, 398] on input "number" at bounding box center [1195, 392] width 66 height 26
click at [1205, 440] on div at bounding box center [1192, 424] width 66 height 32
click at [1199, 491] on input "number" at bounding box center [1195, 488] width 66 height 26
type input "*"
click at [1196, 463] on input "number" at bounding box center [1195, 456] width 66 height 26
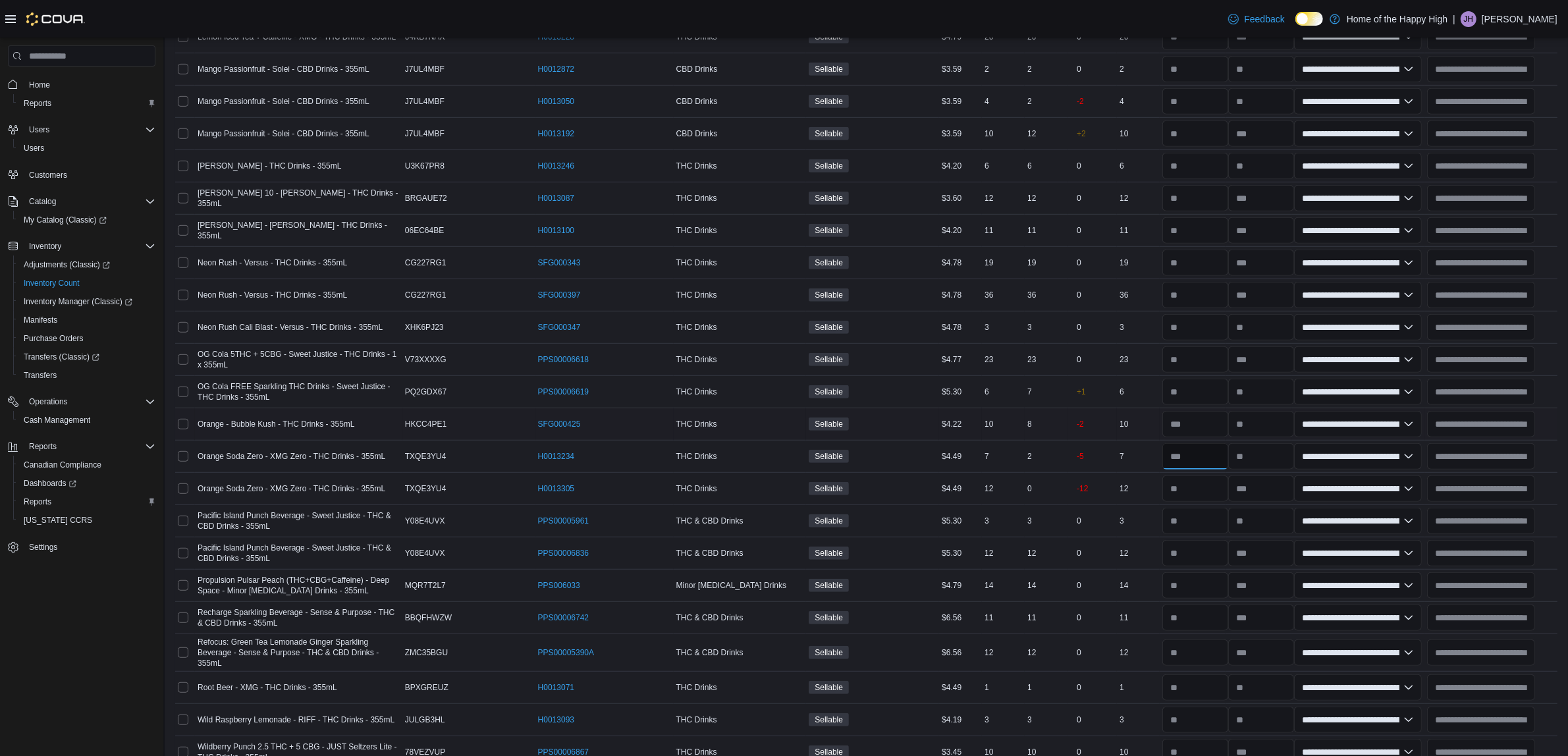
type input "*"
click at [1194, 432] on input "number" at bounding box center [1195, 424] width 66 height 26
type input "*"
click at [1197, 375] on div at bounding box center [1192, 359] width 66 height 32
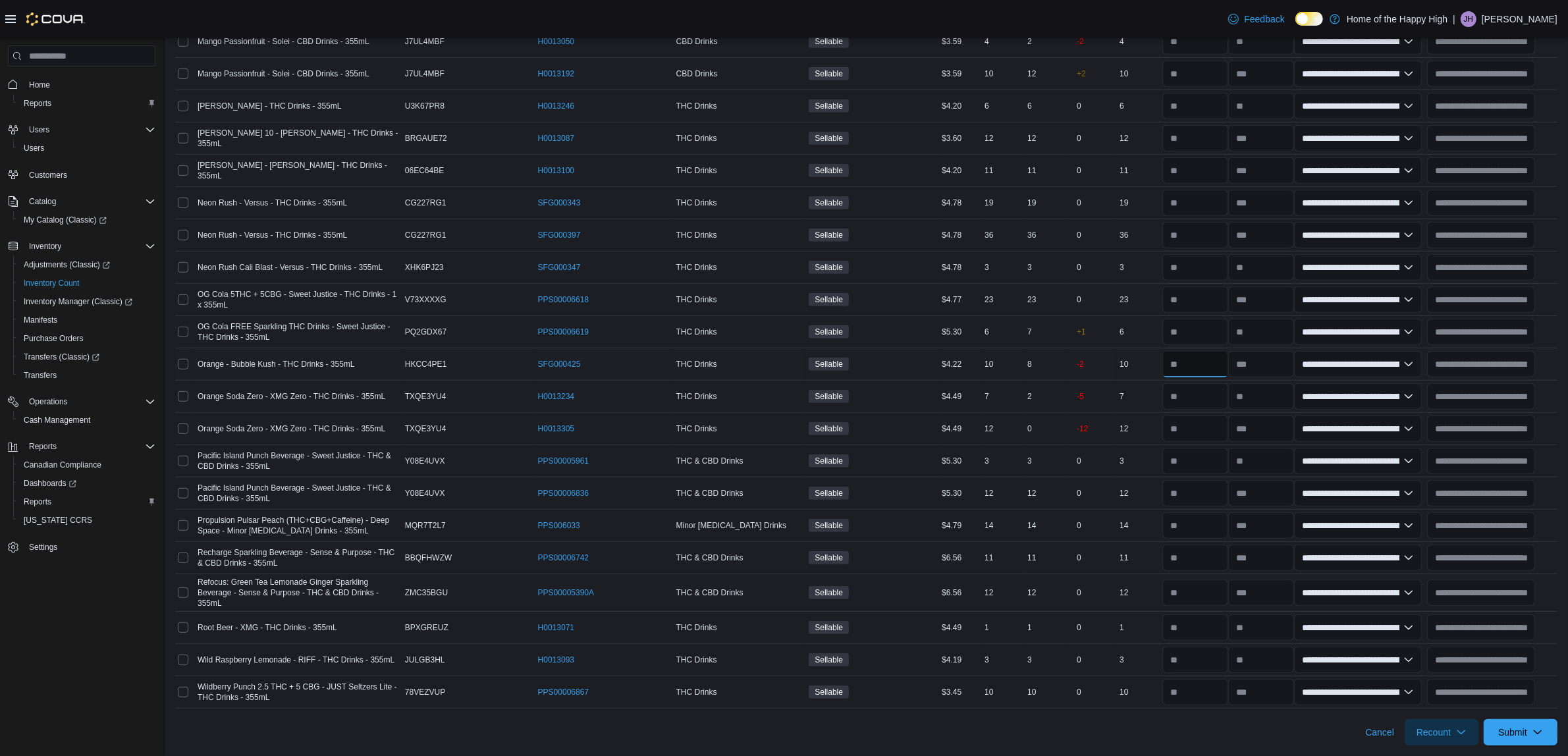
click at [1180, 359] on input "number" at bounding box center [1195, 364] width 66 height 26
click at [1205, 335] on input "number" at bounding box center [1195, 332] width 66 height 26
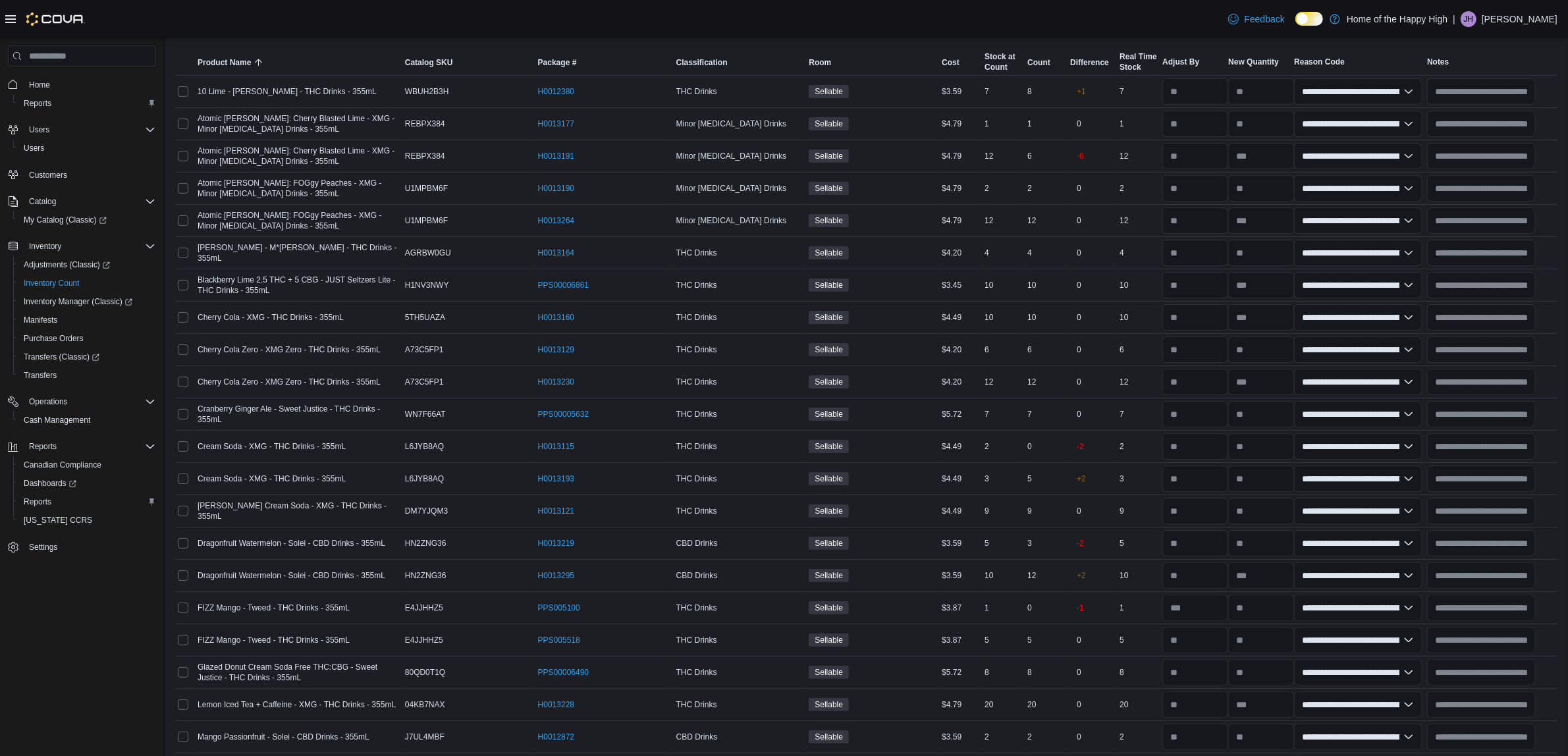
scroll to position [148, 0]
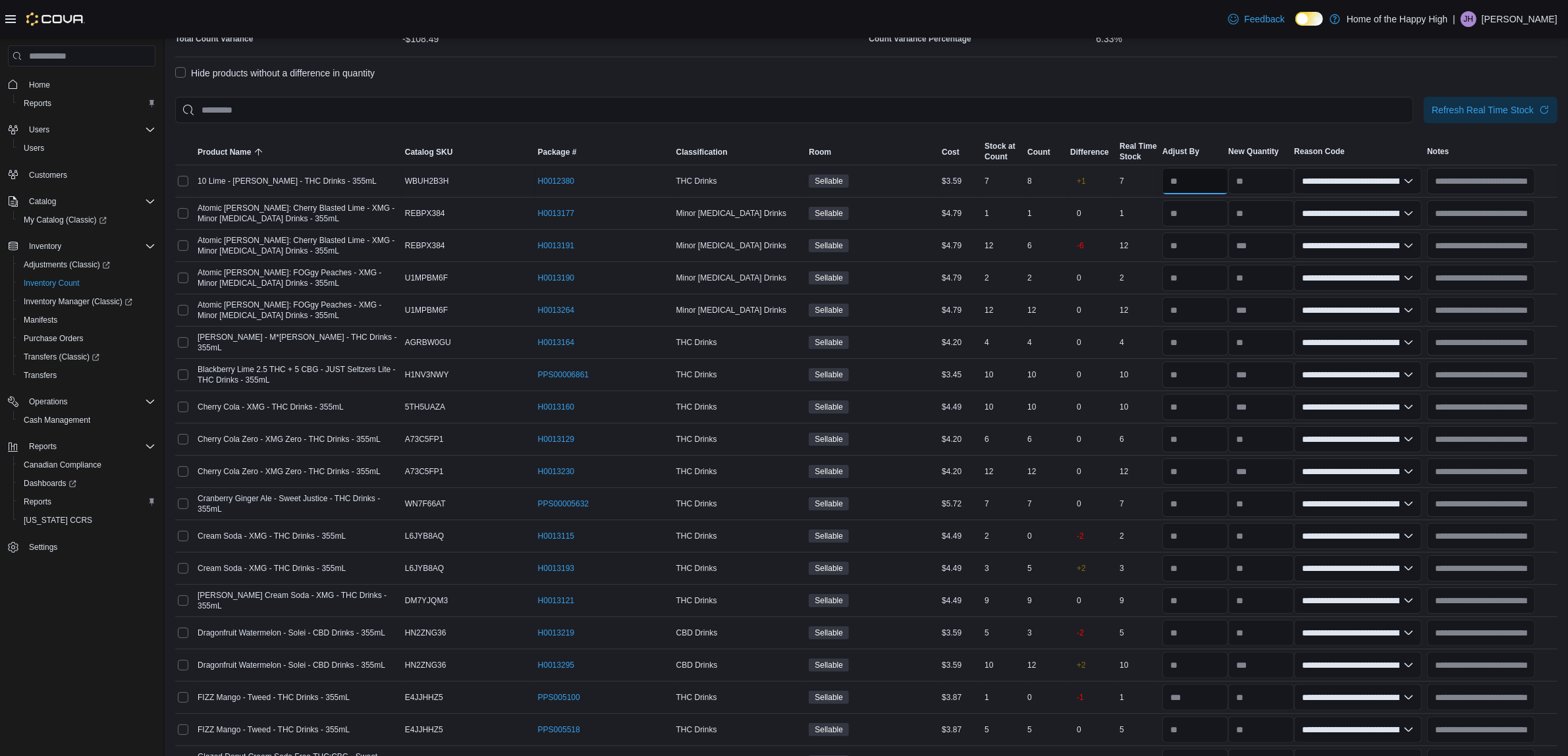
click at [1213, 169] on input "number" at bounding box center [1195, 181] width 66 height 26
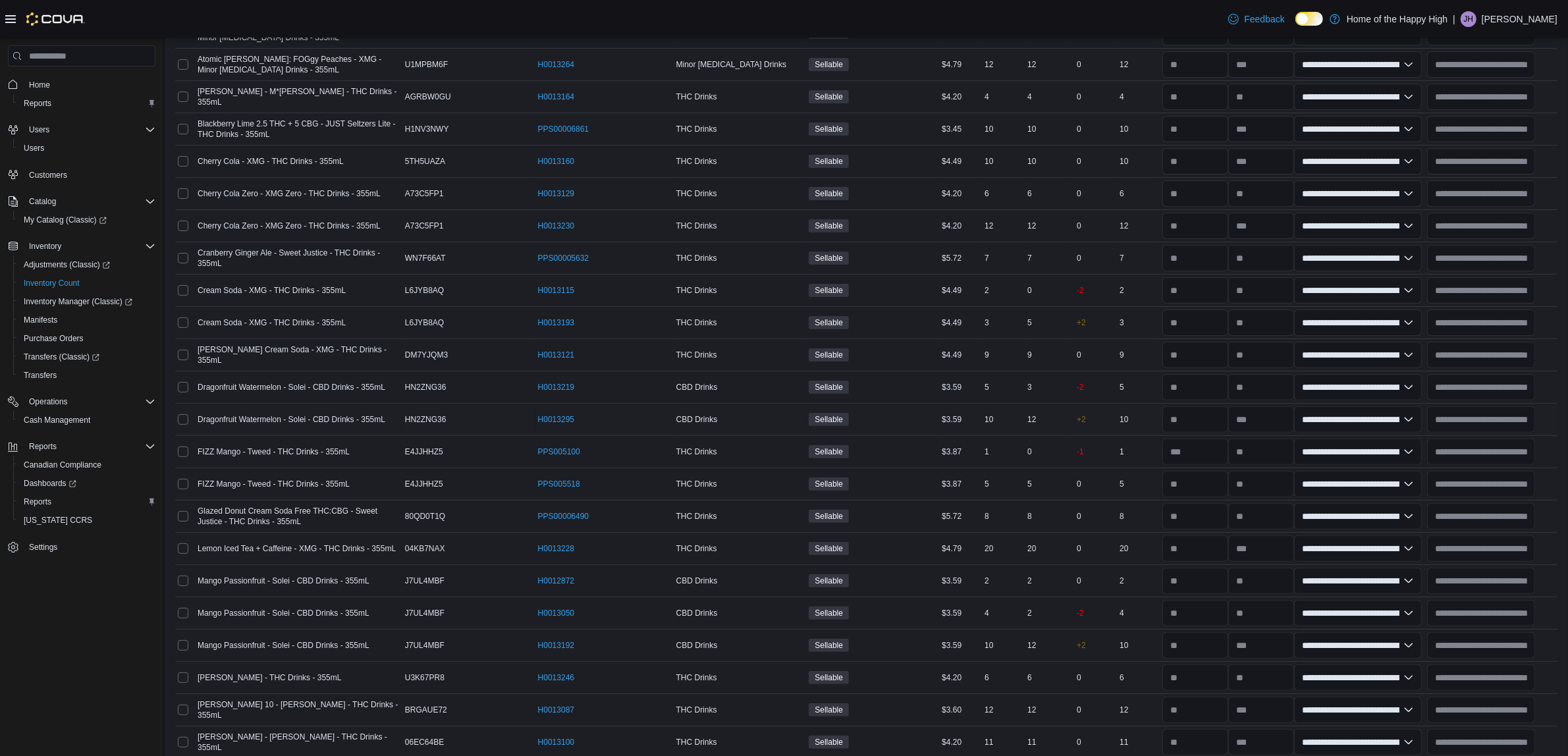
scroll to position [395, 0]
click at [1190, 454] on input "number" at bounding box center [1195, 450] width 66 height 26
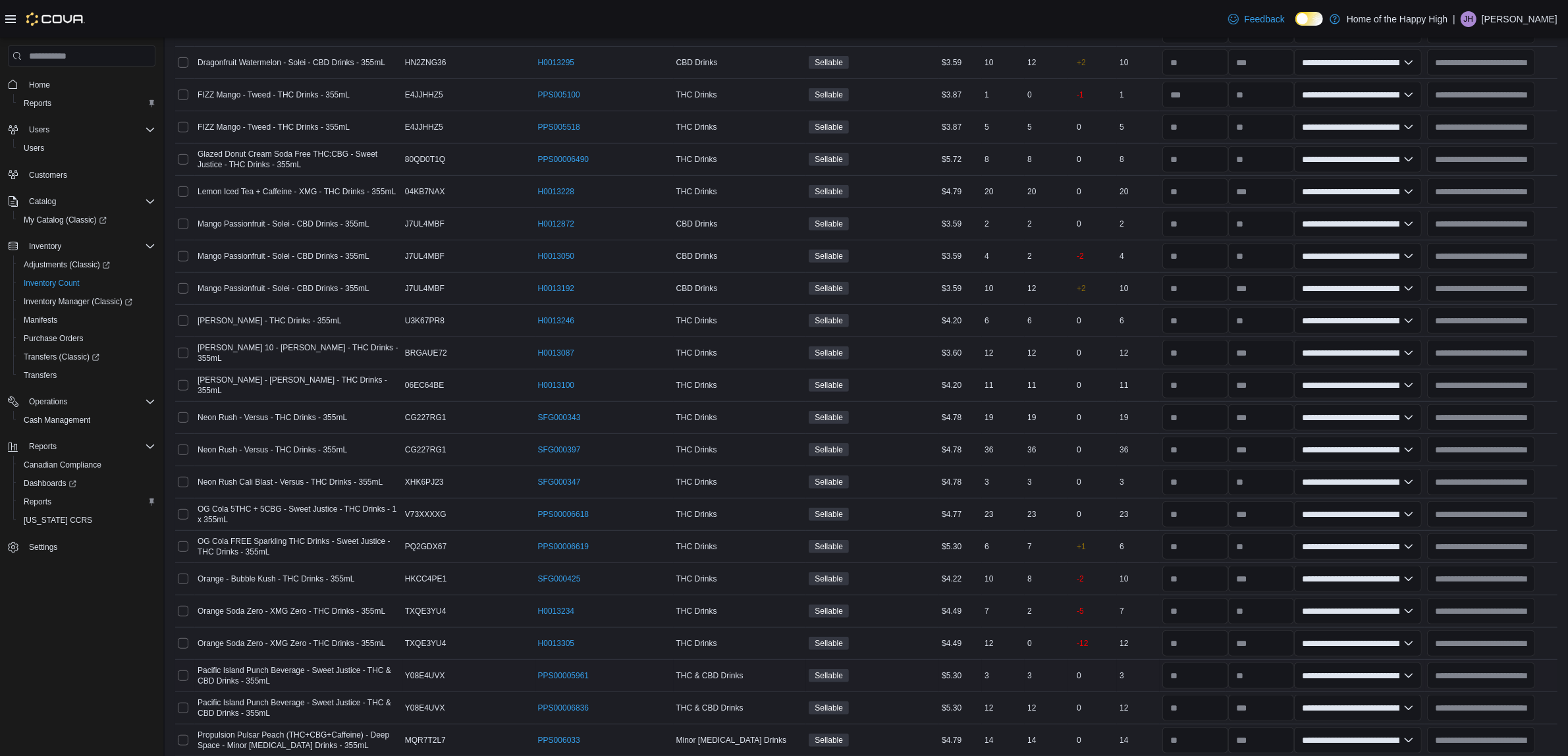
scroll to position [972, 0]
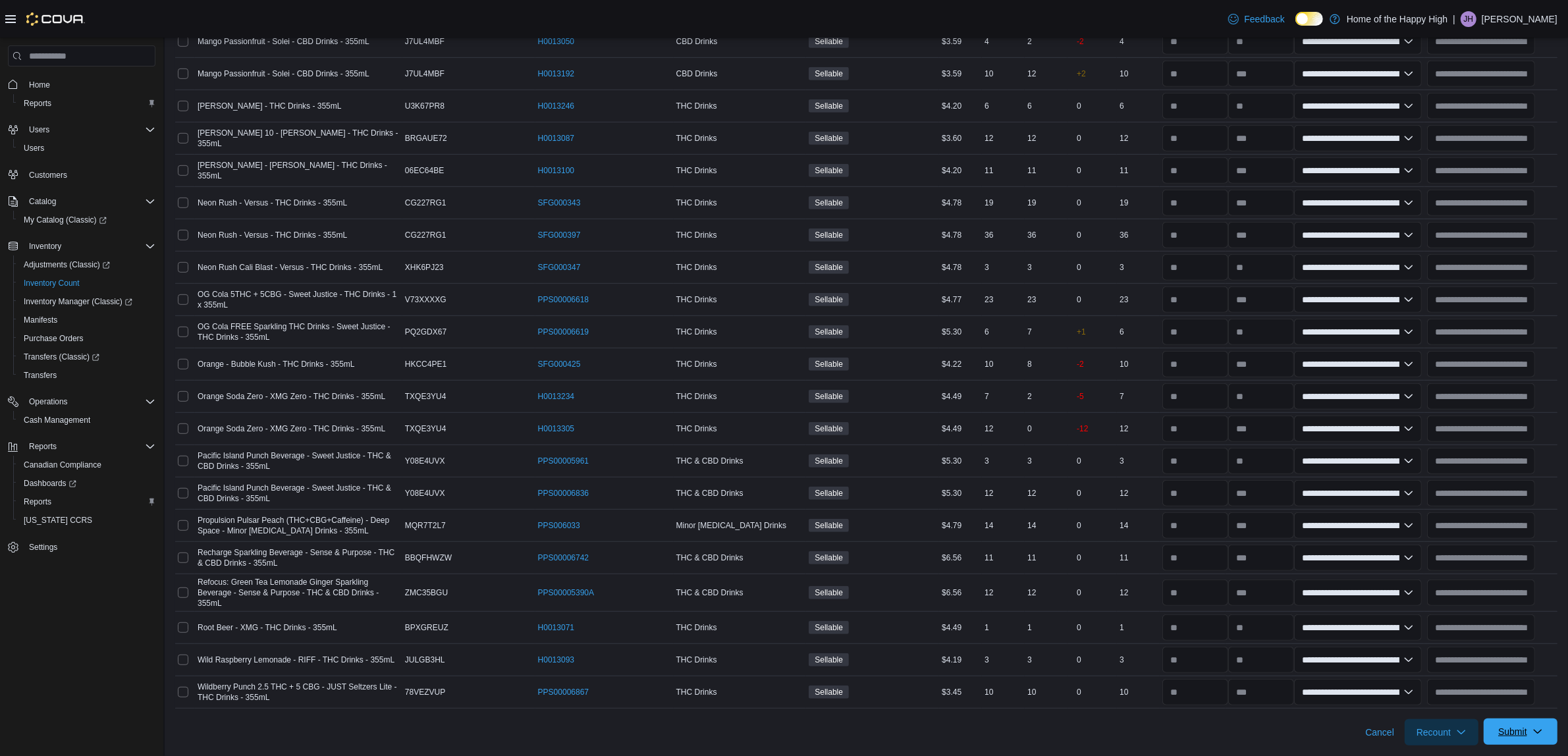
click at [1527, 732] on span "Submit" at bounding box center [1513, 732] width 29 height 13
click at [1447, 674] on span "Submit Adjustments" at bounding box center [1480, 680] width 82 height 13
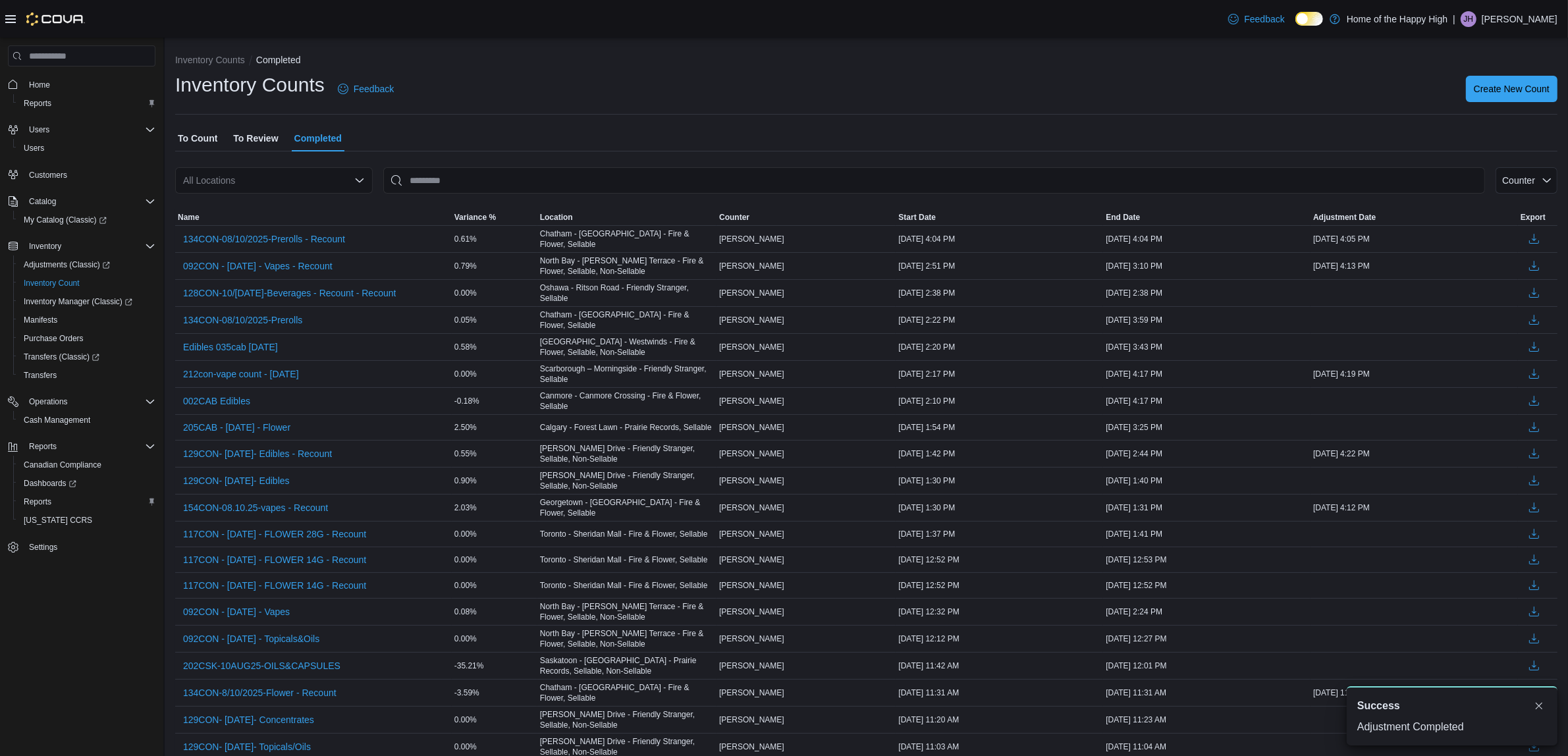
click at [274, 189] on div "All Locations" at bounding box center [274, 181] width 198 height 26
type input "*****"
click at [297, 192] on div "*****" at bounding box center [274, 181] width 198 height 26
click at [300, 202] on span "[GEOGRAPHIC_DATA] - [GEOGRAPHIC_DATA] - Fire & Flower" at bounding box center [378, 203] width 264 height 13
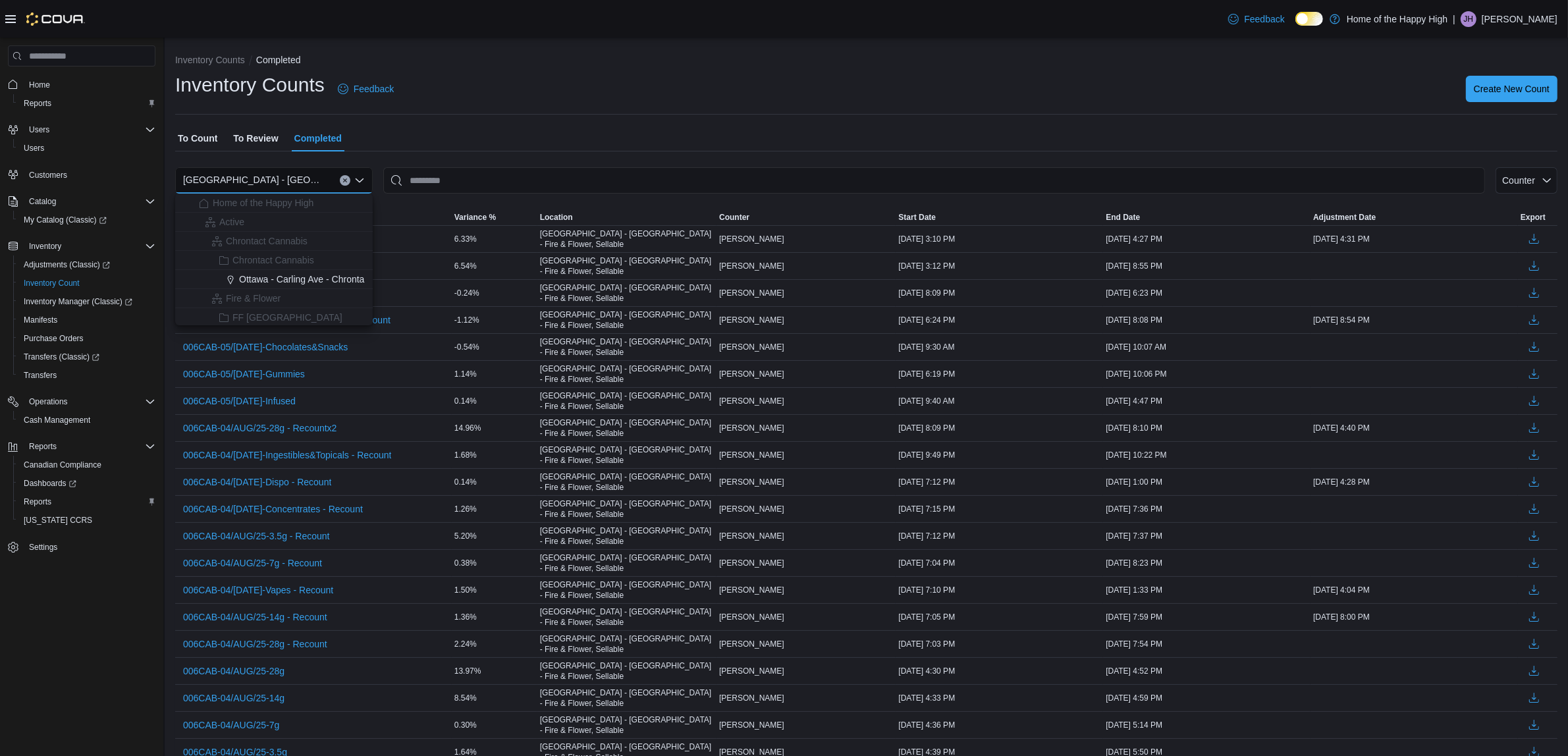
click at [517, 125] on div "To Count To Review Completed" at bounding box center [866, 138] width 1382 height 26
click at [250, 244] on span "006CAB-07/[DATE]-Beverages - Recount" at bounding box center [268, 239] width 169 height 13
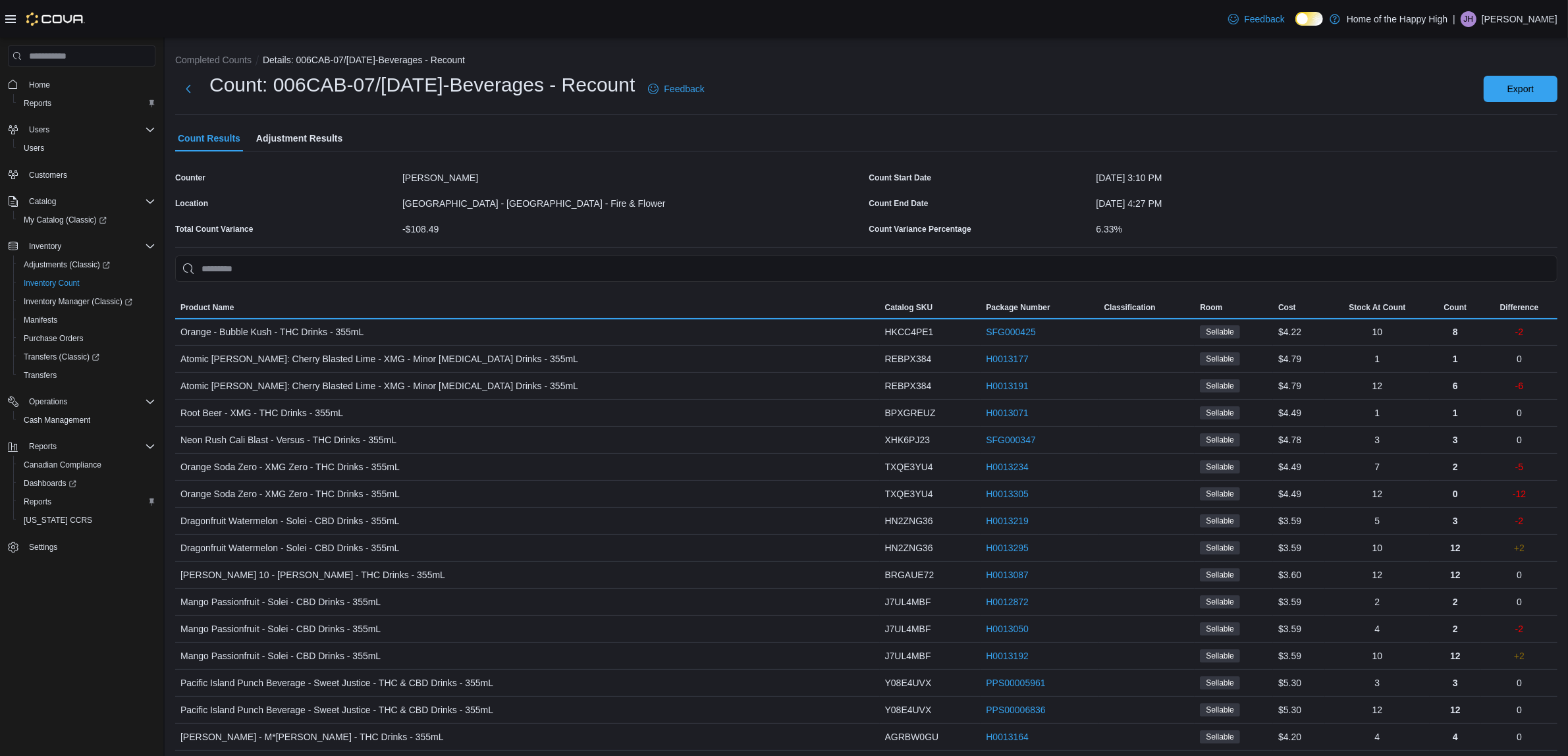
click at [305, 136] on span "Adjustment Results" at bounding box center [299, 138] width 86 height 26
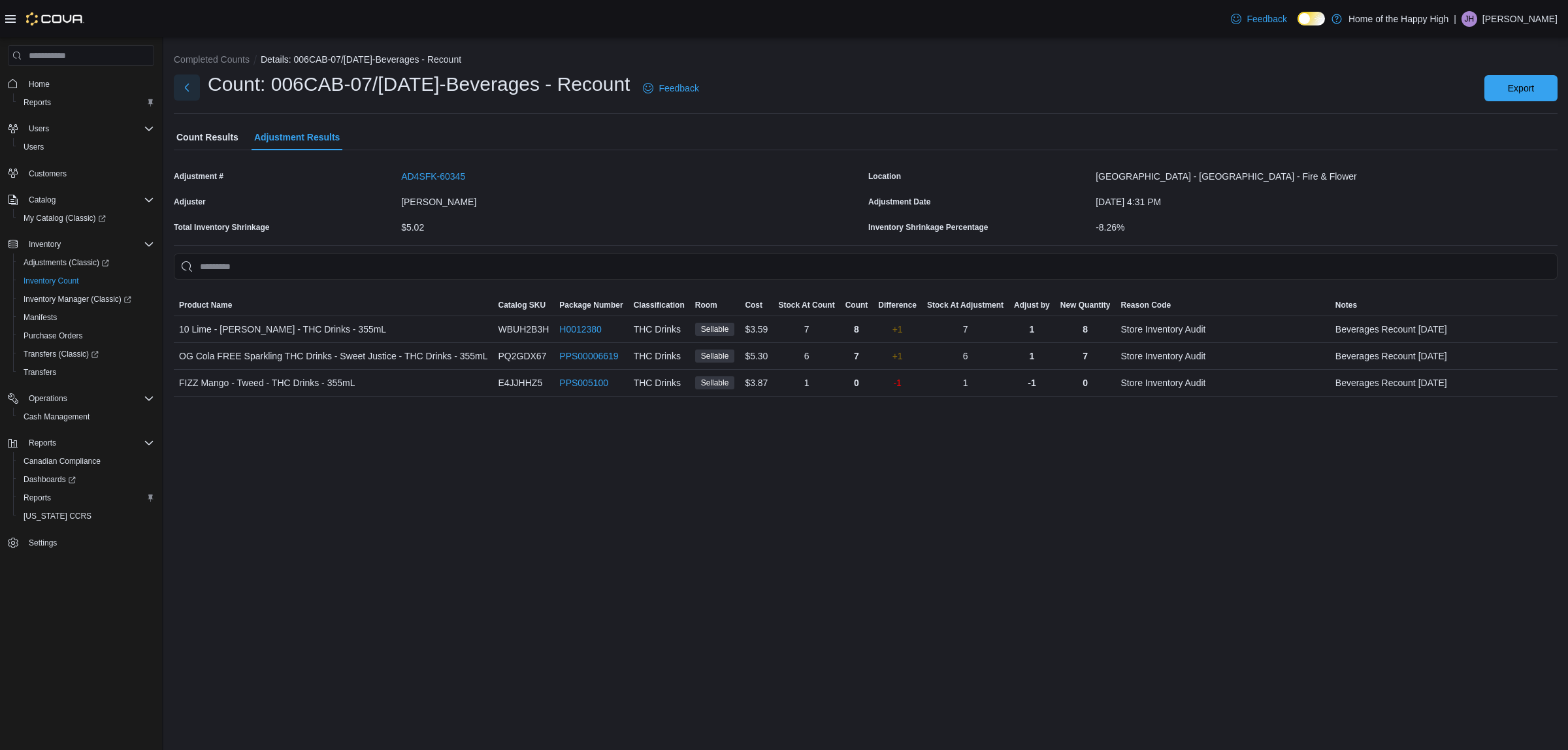
click at [184, 78] on button "Next" at bounding box center [187, 88] width 26 height 26
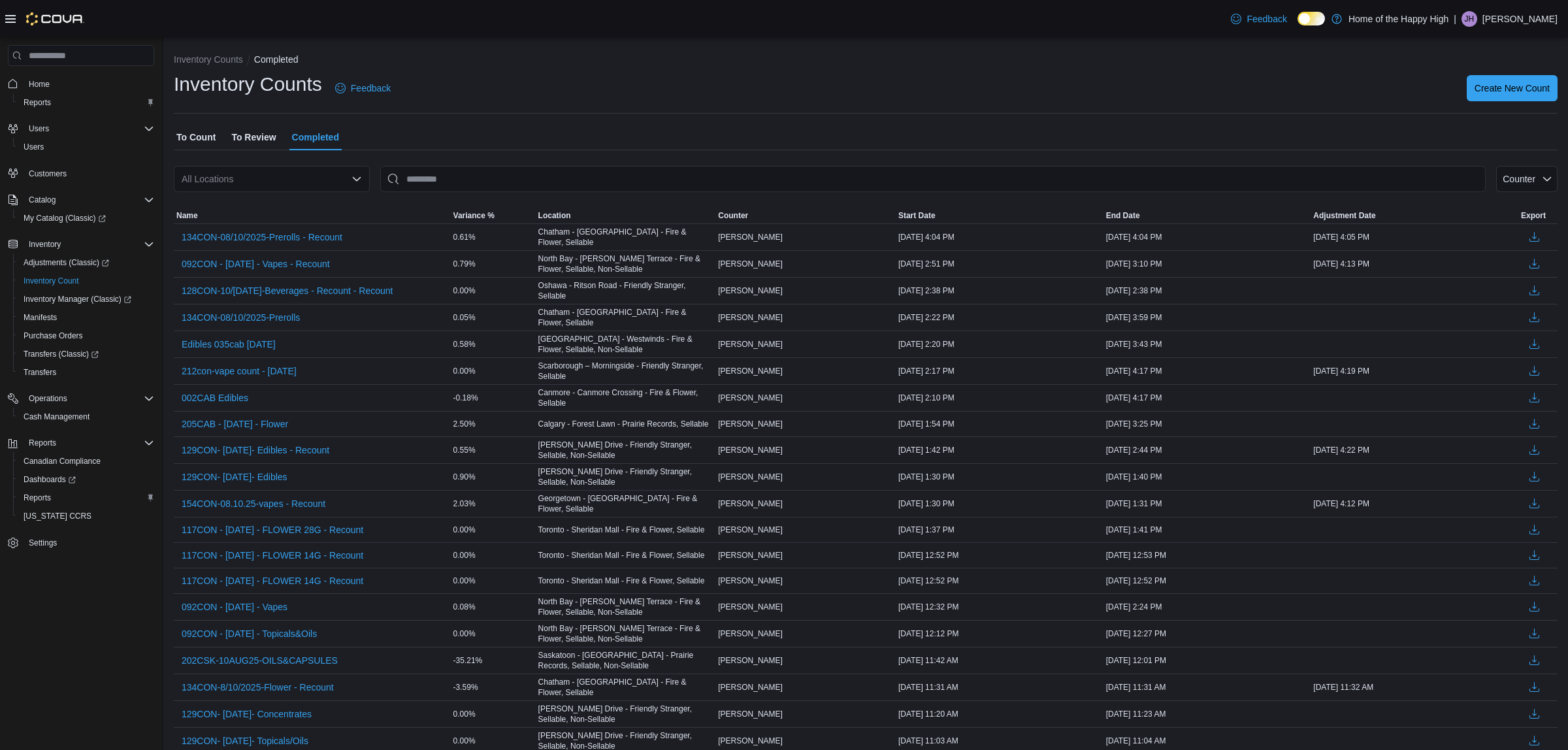
click at [263, 131] on span "To Review" at bounding box center [254, 137] width 44 height 26
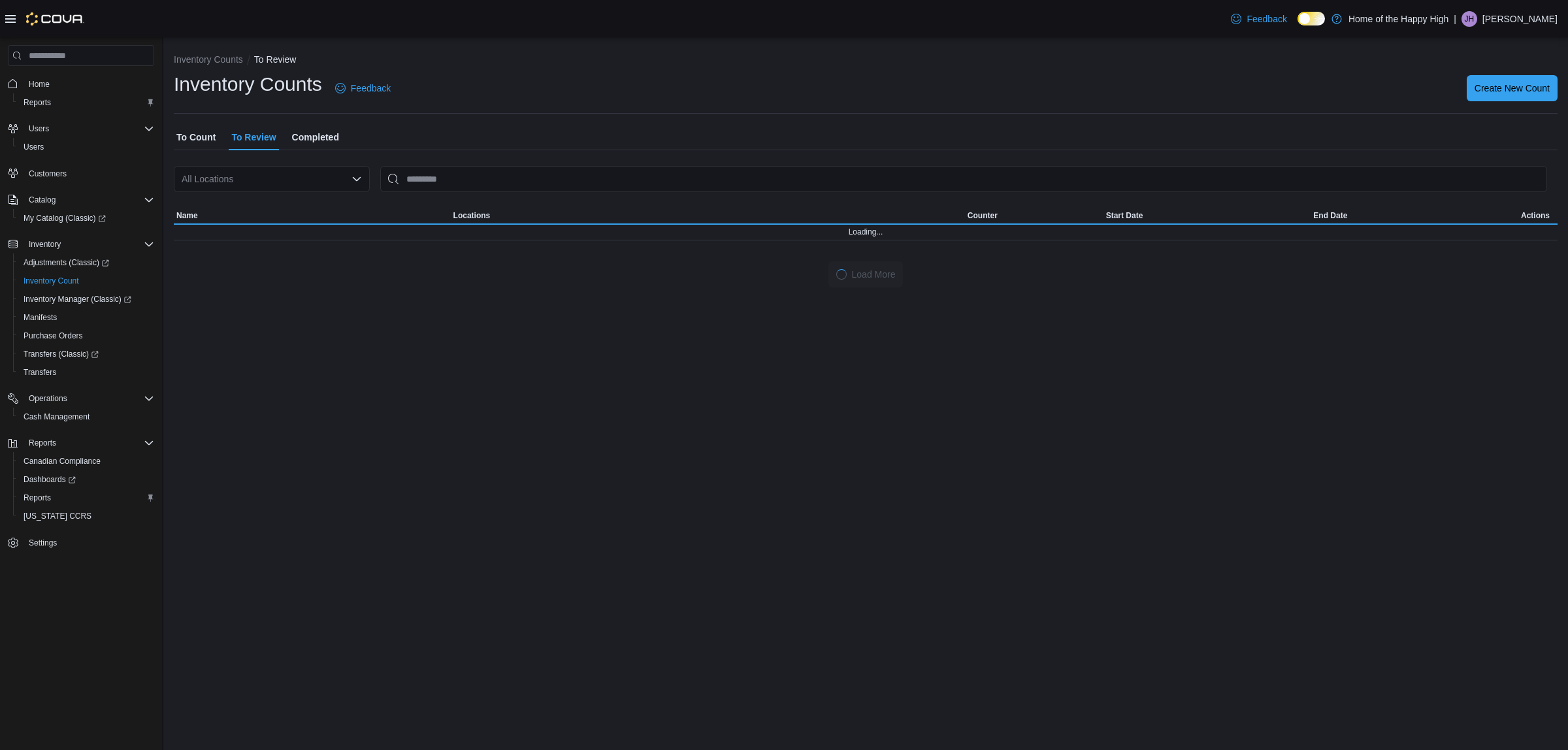
click at [184, 133] on span "To Count" at bounding box center [196, 137] width 39 height 26
click at [213, 179] on div "All Locations" at bounding box center [272, 179] width 196 height 26
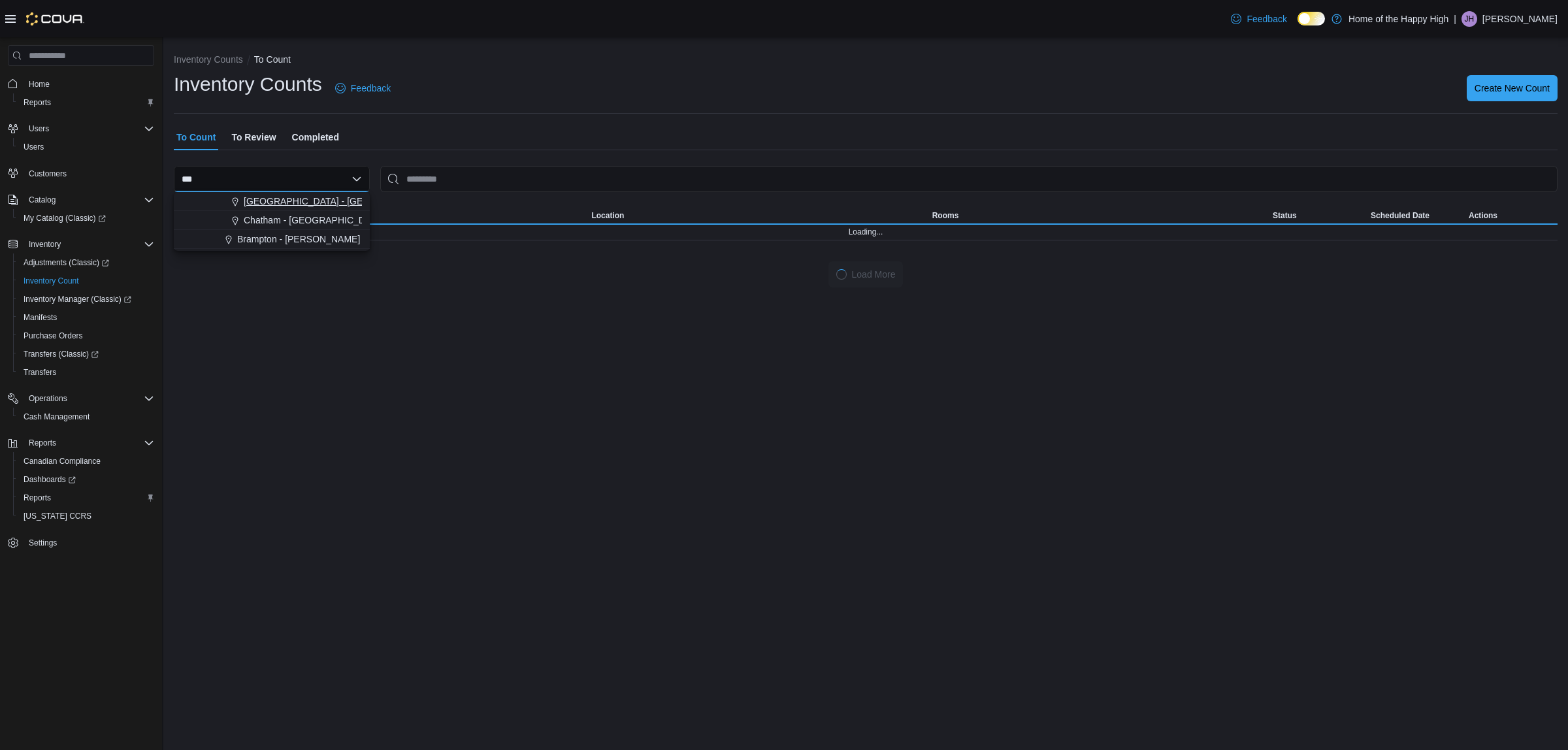
type input "***"
click at [269, 195] on span "[GEOGRAPHIC_DATA] - [GEOGRAPHIC_DATA] - Fire & Flower" at bounding box center [375, 201] width 262 height 13
click at [664, 18] on div "Feedback Dark Mode Home of the Happy High | JH Jocelyne Hall" at bounding box center [784, 18] width 1568 height 37
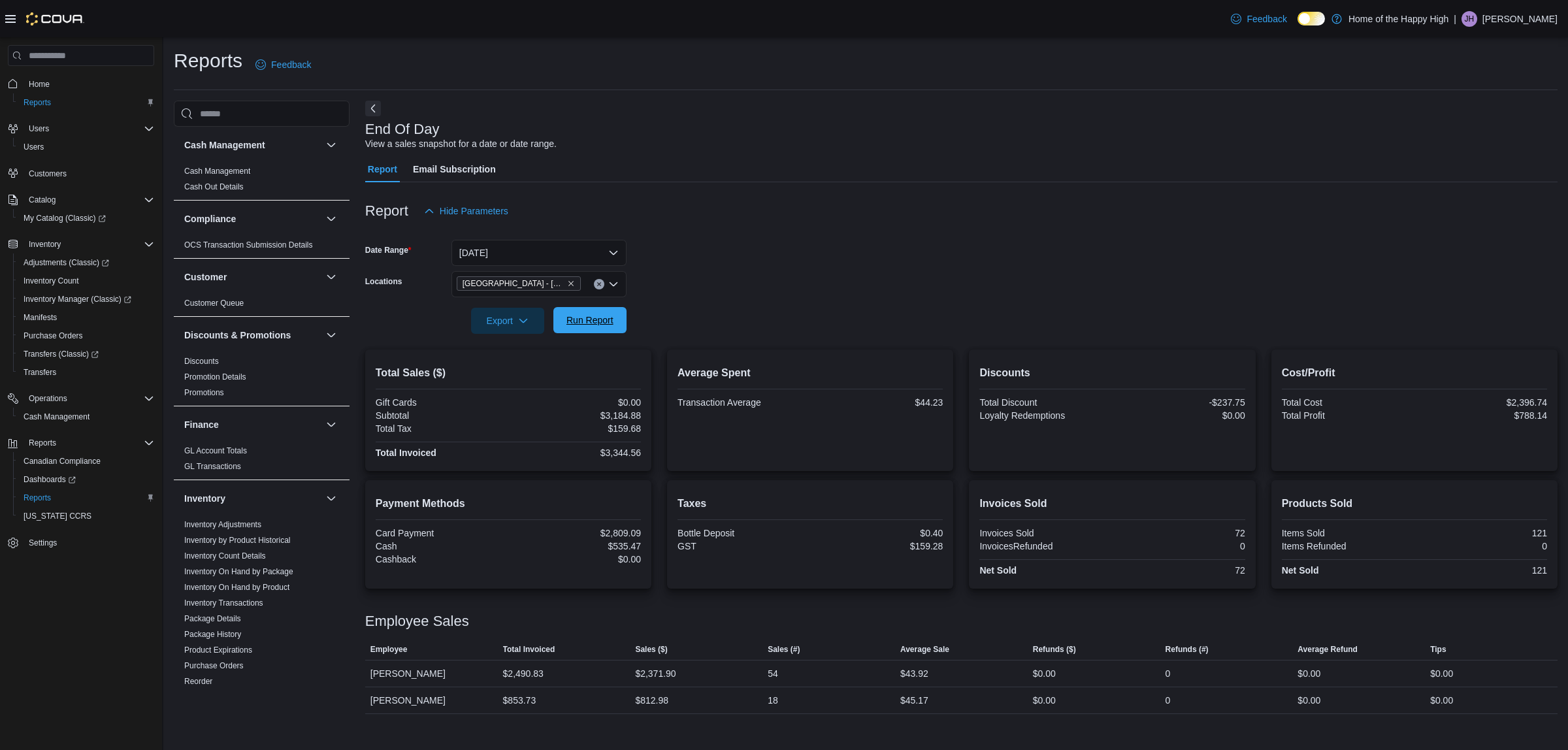
scroll to position [490, 0]
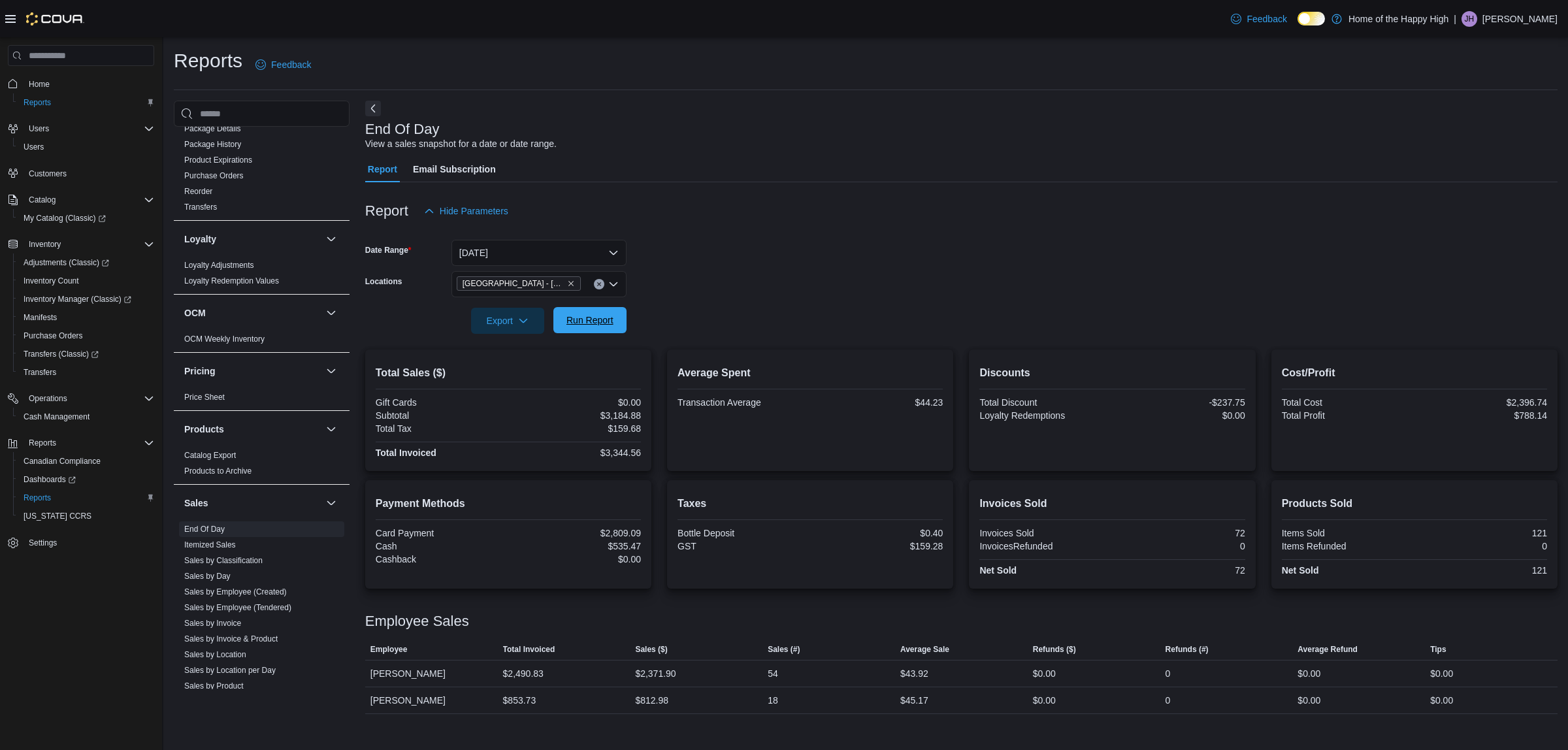
click at [579, 318] on span "Run Report" at bounding box center [590, 320] width 47 height 13
click at [56, 294] on span "Inventory Manager (Classic)" at bounding box center [77, 299] width 108 height 10
